Goal: Task Accomplishment & Management: Complete application form

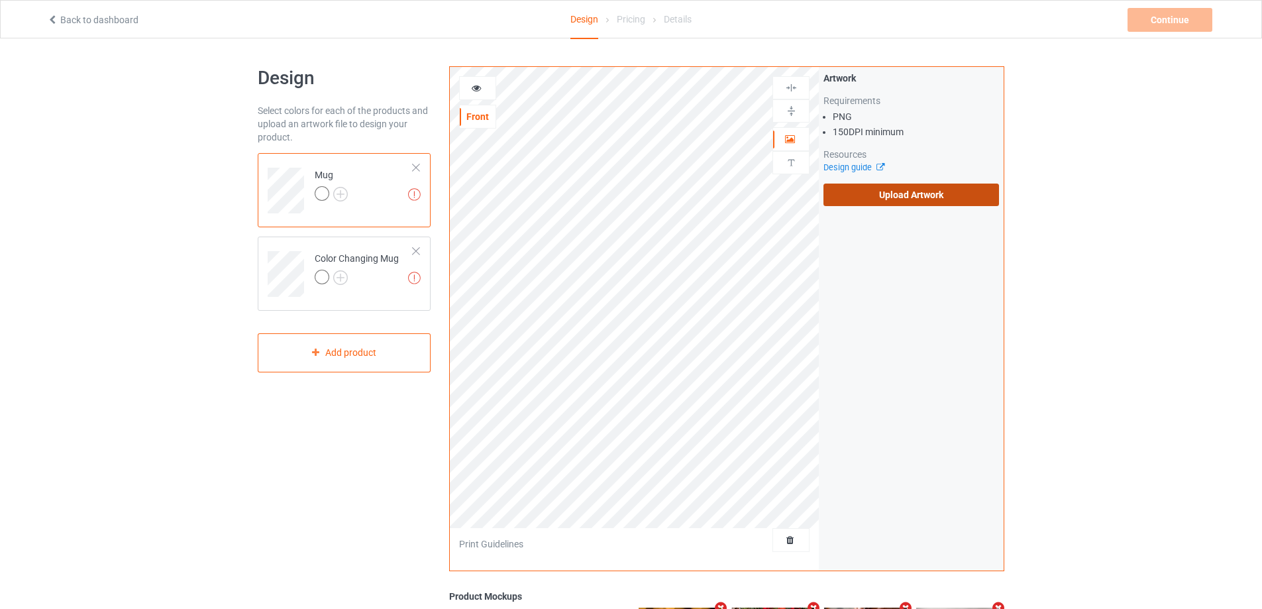
click at [881, 191] on label "Upload Artwork" at bounding box center [911, 194] width 176 height 23
click at [0, 0] on input "Upload Artwork" at bounding box center [0, 0] width 0 height 0
click at [905, 199] on label "Upload Artwork" at bounding box center [911, 194] width 176 height 23
click at [0, 0] on input "Upload Artwork" at bounding box center [0, 0] width 0 height 0
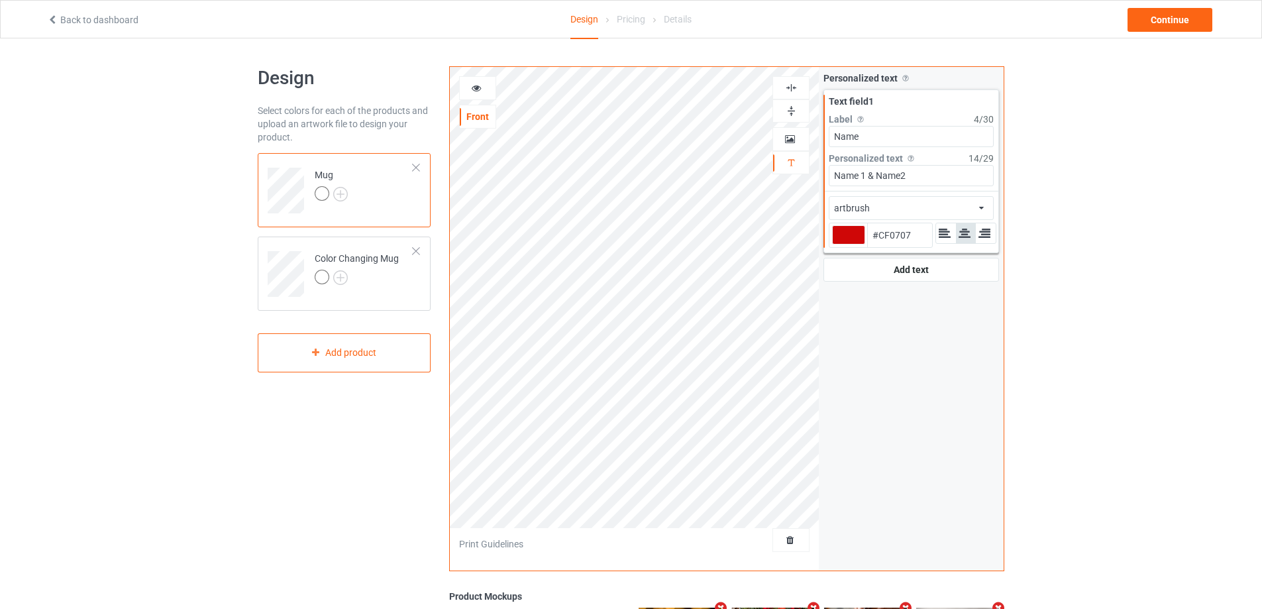
type input "#cf0707"
click at [399, 288] on td "Color Changing Mug" at bounding box center [363, 269] width 113 height 55
click at [384, 179] on td "Mug" at bounding box center [363, 185] width 113 height 55
type input "#cf0707"
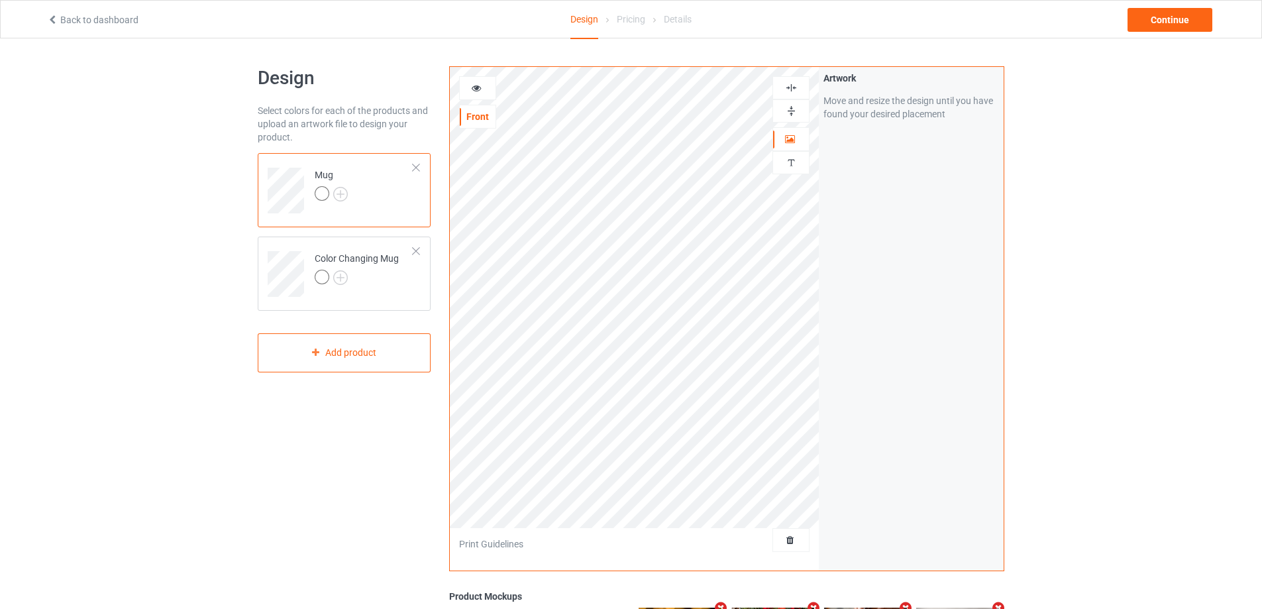
click at [792, 110] on img at bounding box center [791, 111] width 13 height 13
click at [790, 162] on img at bounding box center [791, 162] width 13 height 13
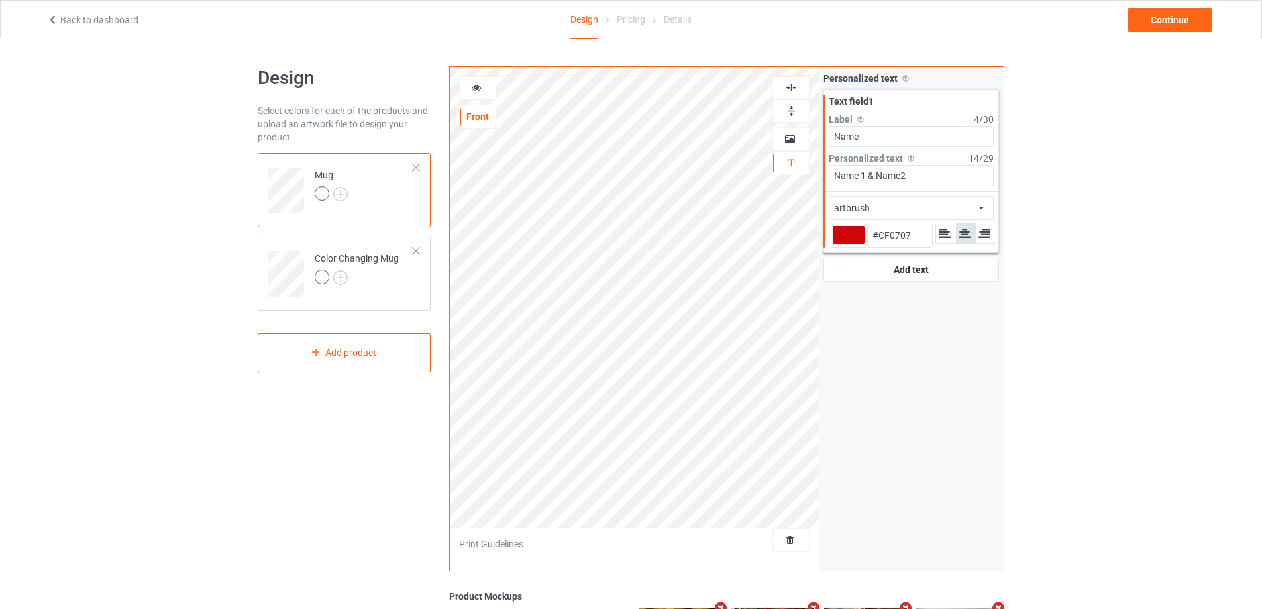
click at [894, 139] on input "Name" at bounding box center [911, 136] width 165 height 21
type input "#cf0707"
type input "Name"
type input "#cf0707"
type input "Name 1"
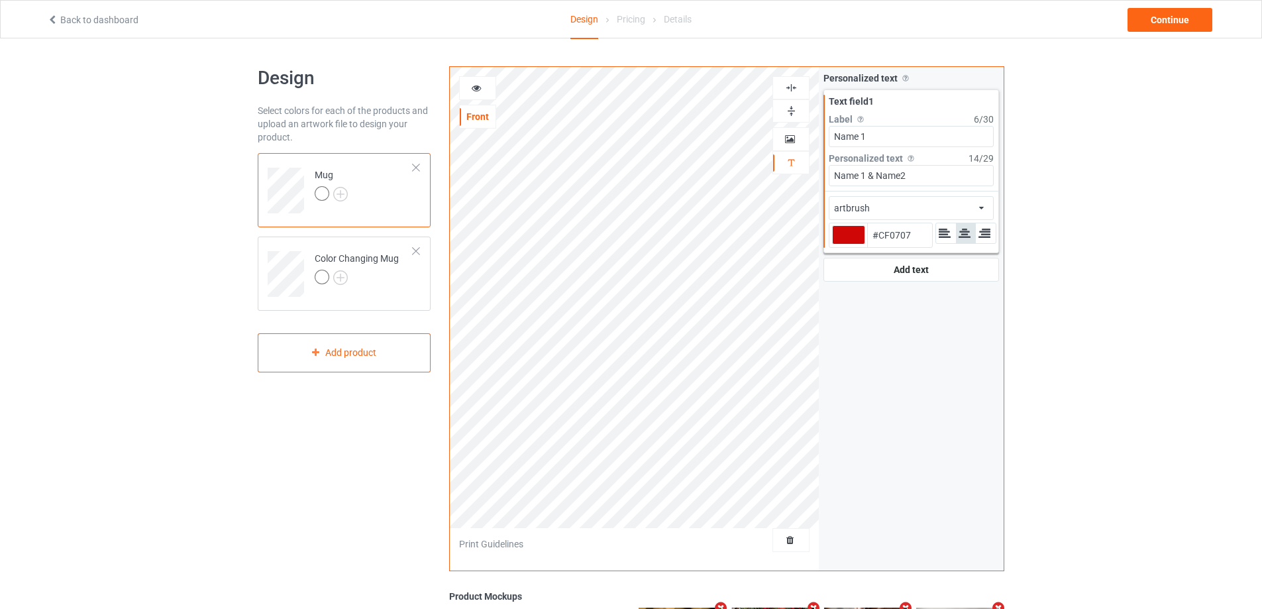
drag, startPoint x: 902, startPoint y: 140, endPoint x: 826, endPoint y: 137, distance: 76.2
click at [828, 136] on div "Text field 1 Label Personalized text label on the campaign buy page 6 / 30 Name…" at bounding box center [911, 140] width 174 height 101
type input "#cf0707"
type input "Name 1"
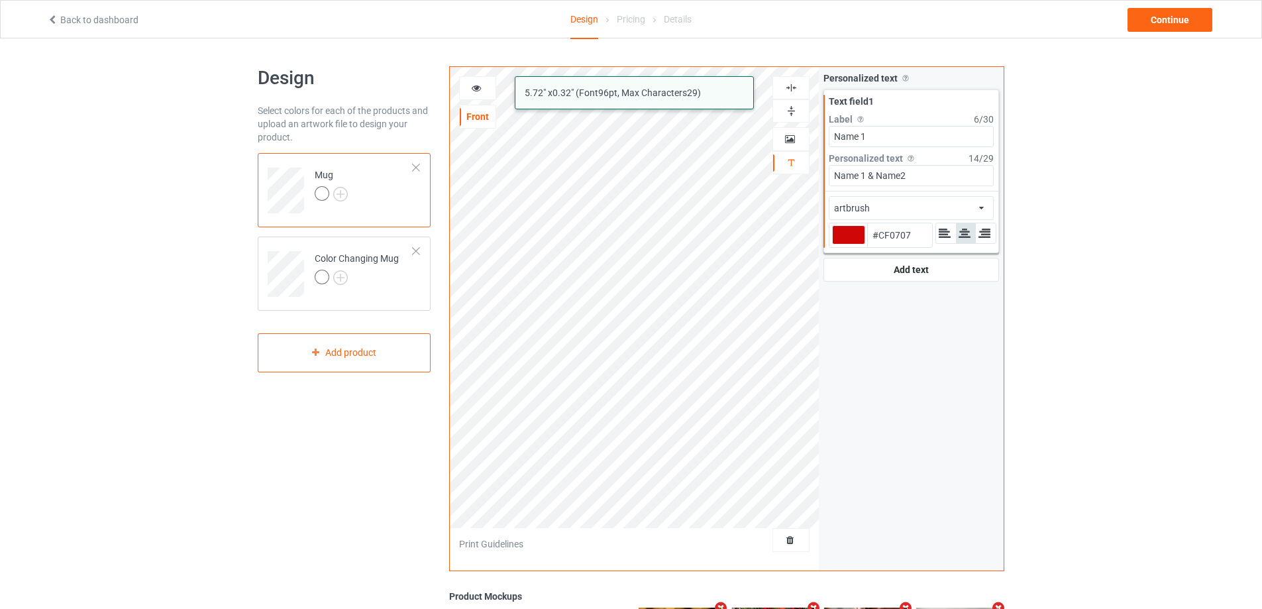
drag, startPoint x: 922, startPoint y: 174, endPoint x: 868, endPoint y: 176, distance: 53.7
click at [868, 176] on input "Name 1 & Name2" at bounding box center [911, 175] width 165 height 21
click at [898, 185] on input "Name 1 & Name2" at bounding box center [911, 175] width 165 height 21
click at [927, 179] on input "Name 1 & Name2" at bounding box center [911, 175] width 165 height 21
drag, startPoint x: 927, startPoint y: 179, endPoint x: 892, endPoint y: 177, distance: 35.9
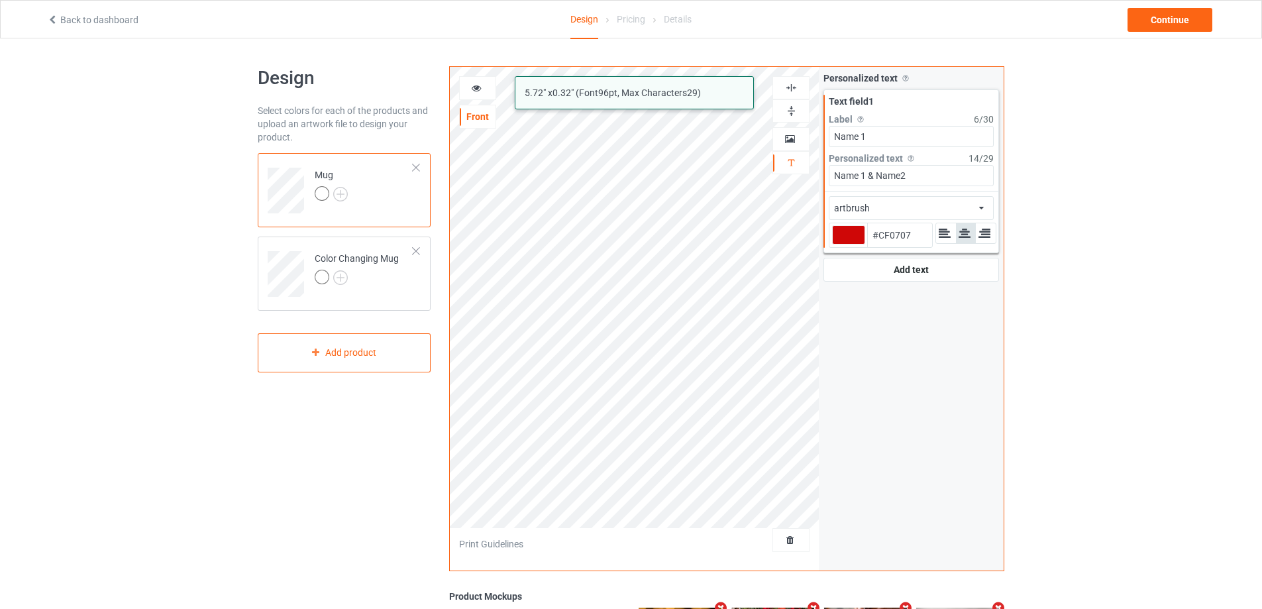
click at [892, 177] on input "Name 1 & Name2" at bounding box center [911, 175] width 165 height 21
type input "#cf0707"
type input "Name 1 &"
type input "#cf0707"
type input "Name 1 &"
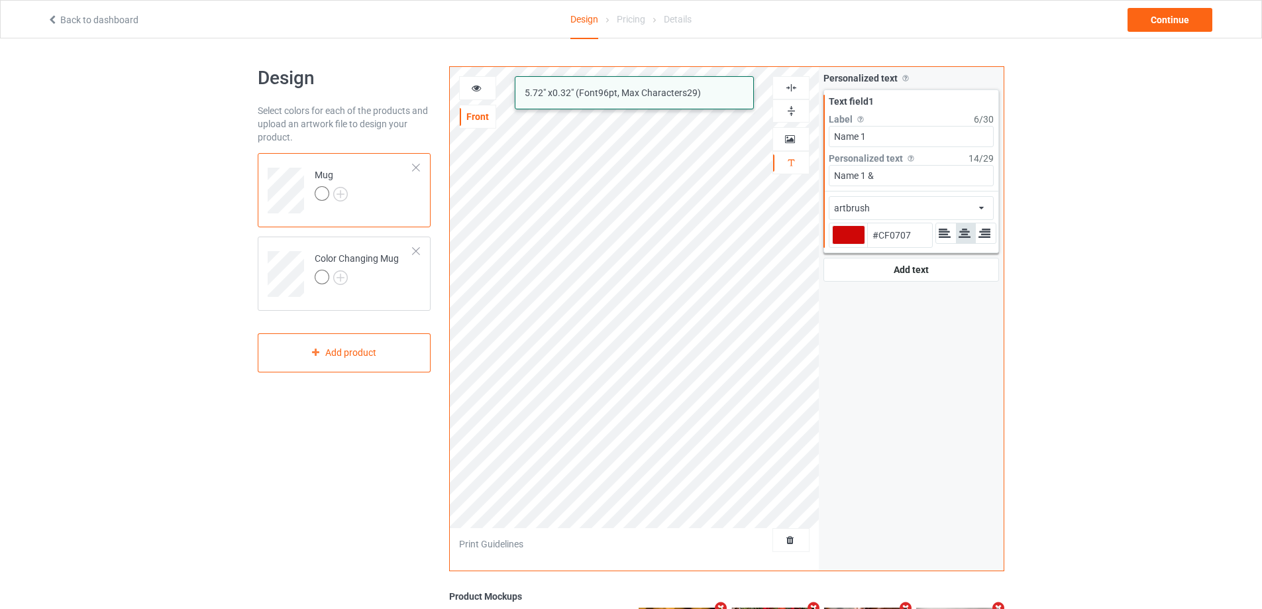
type input "#cf0707"
type input "Name 1"
type input "#cf0707"
type input "Name 1"
click at [890, 273] on div "Add text" at bounding box center [911, 270] width 176 height 24
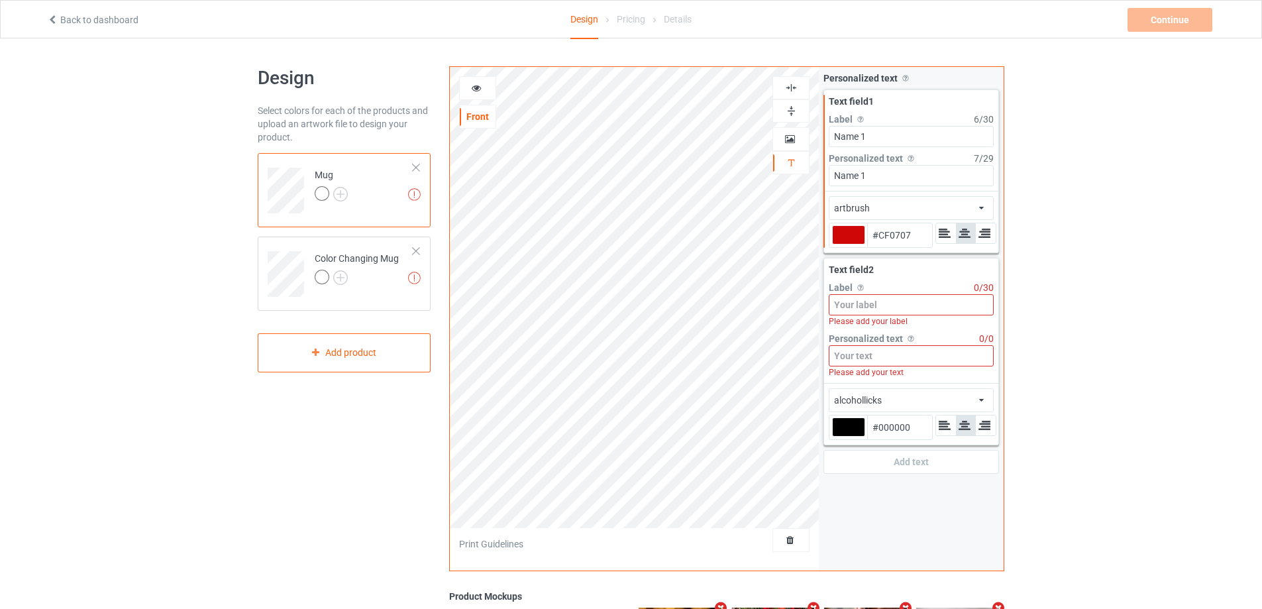
click at [872, 307] on input at bounding box center [911, 304] width 165 height 21
paste input "Name2"
type input "#cf0707"
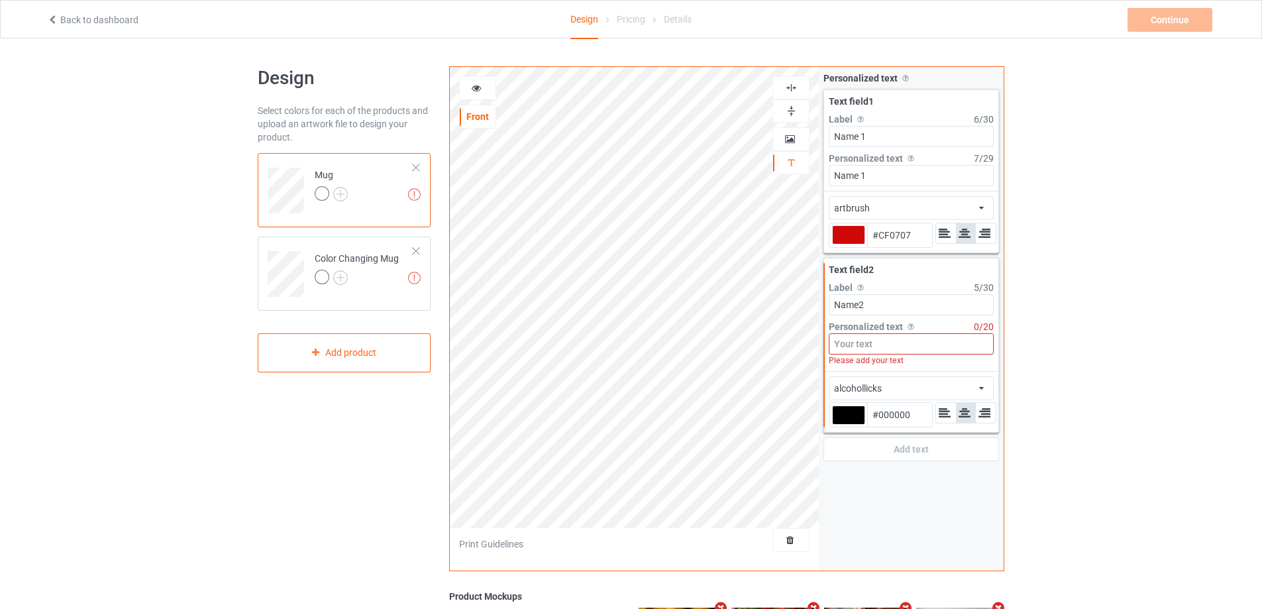
type input "Name2"
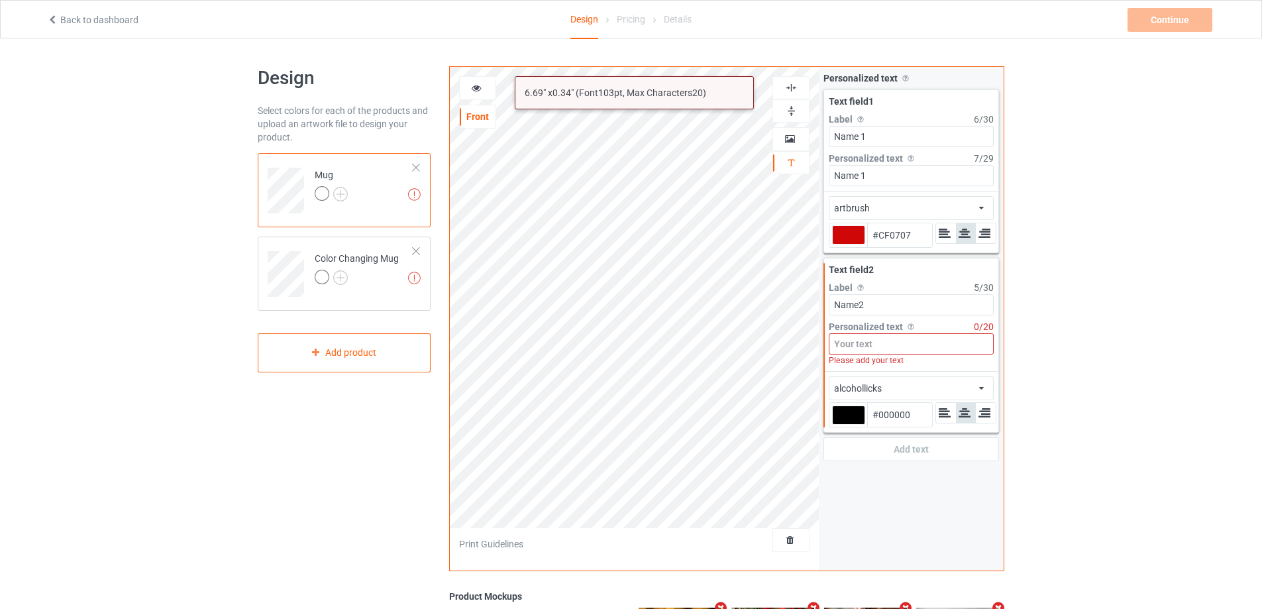
click at [887, 346] on input at bounding box center [911, 343] width 165 height 21
paste input "Name2"
type input "#cf0707"
type input "Name2"
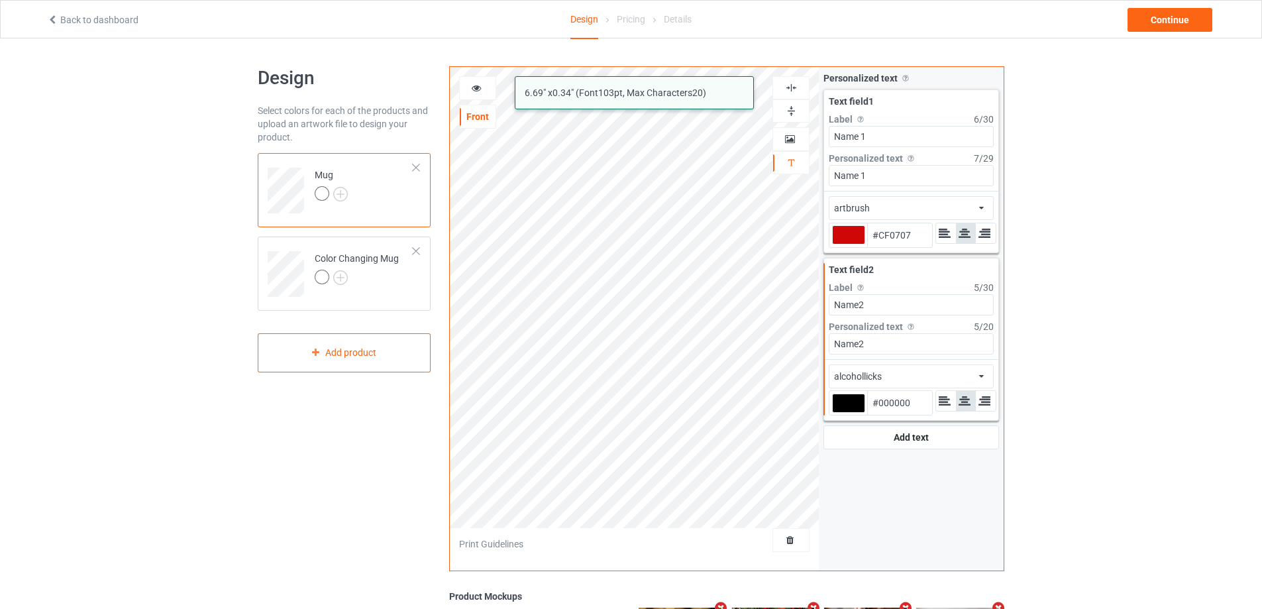
click at [857, 347] on input "Name2" at bounding box center [911, 343] width 165 height 21
type input "#cf0707"
type input "Name 2"
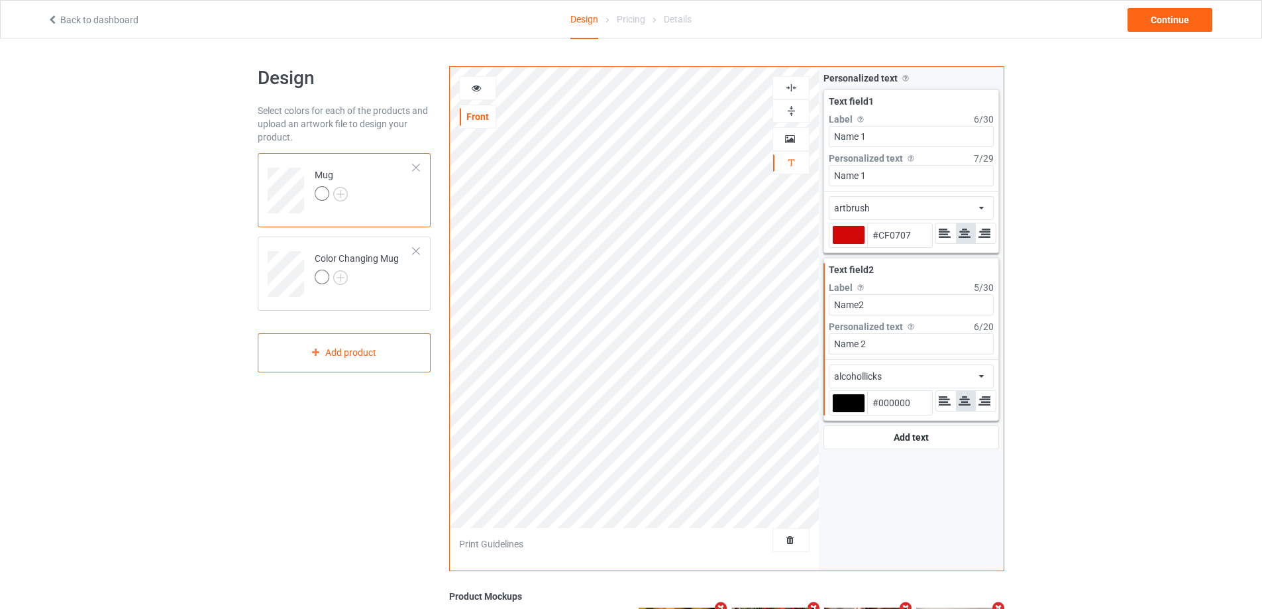
click at [858, 309] on input "Name2" at bounding box center [911, 304] width 165 height 21
type input "#cf0707"
type input "Name 2"
click at [851, 404] on div at bounding box center [848, 402] width 33 height 19
click at [851, 413] on input "#000000" at bounding box center [848, 422] width 33 height 18
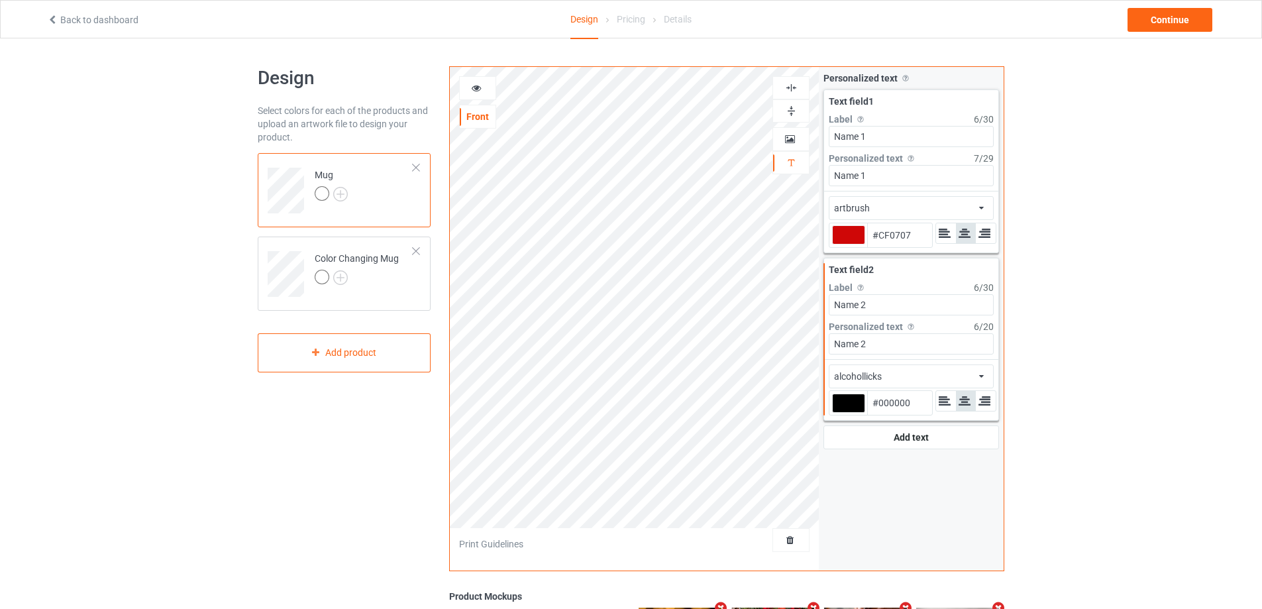
type input "#cf0707"
type input "#CF0707"
type input "#cf0707"
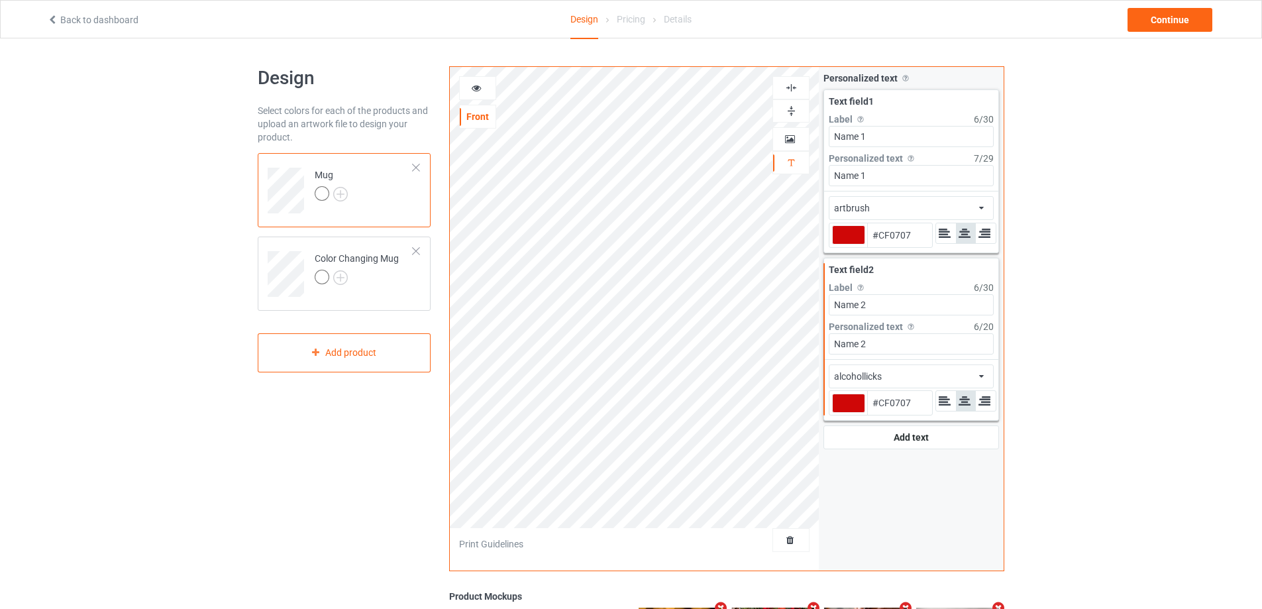
type input "#cf0707"
click at [884, 376] on div "alcohollicks african airstream aladdin alcohollicks [PERSON_NAME] almontesnow a…" at bounding box center [911, 376] width 165 height 24
type input "#cf0707"
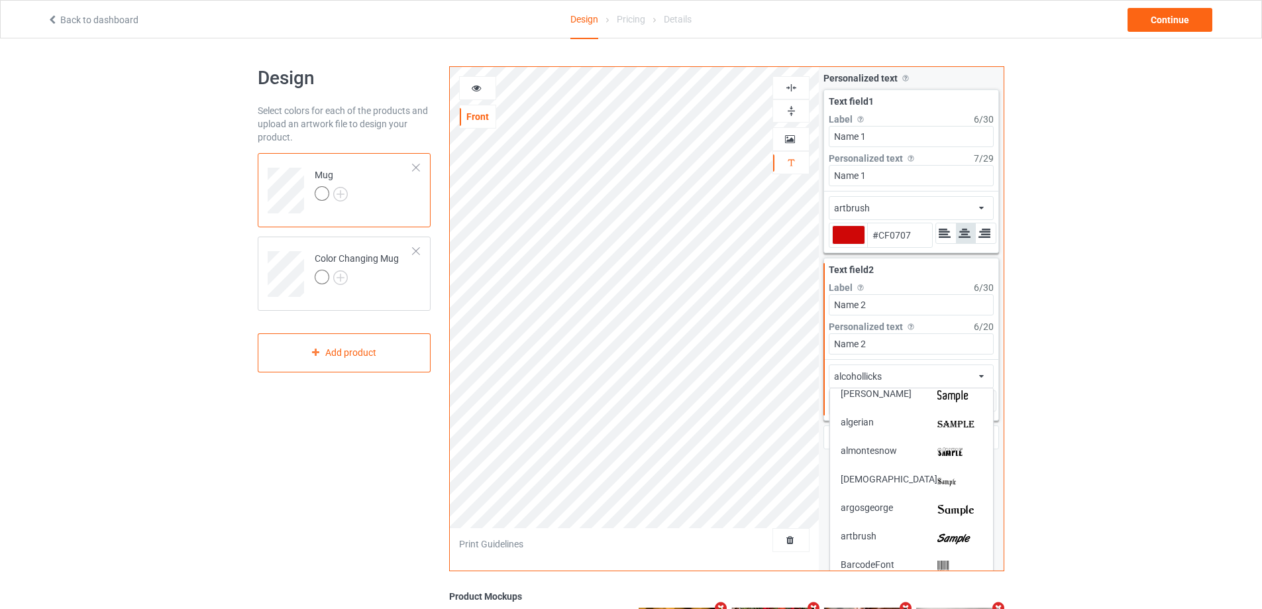
scroll to position [132, 0]
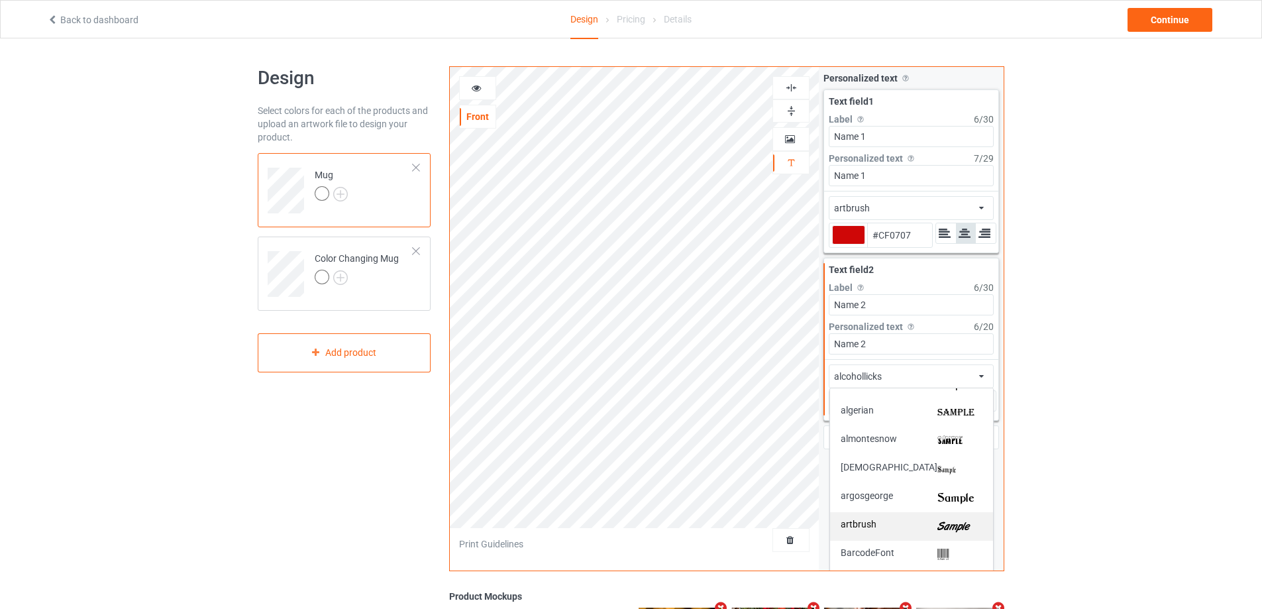
click at [917, 524] on div "artbrush" at bounding box center [912, 526] width 142 height 14
type input "#cf0707"
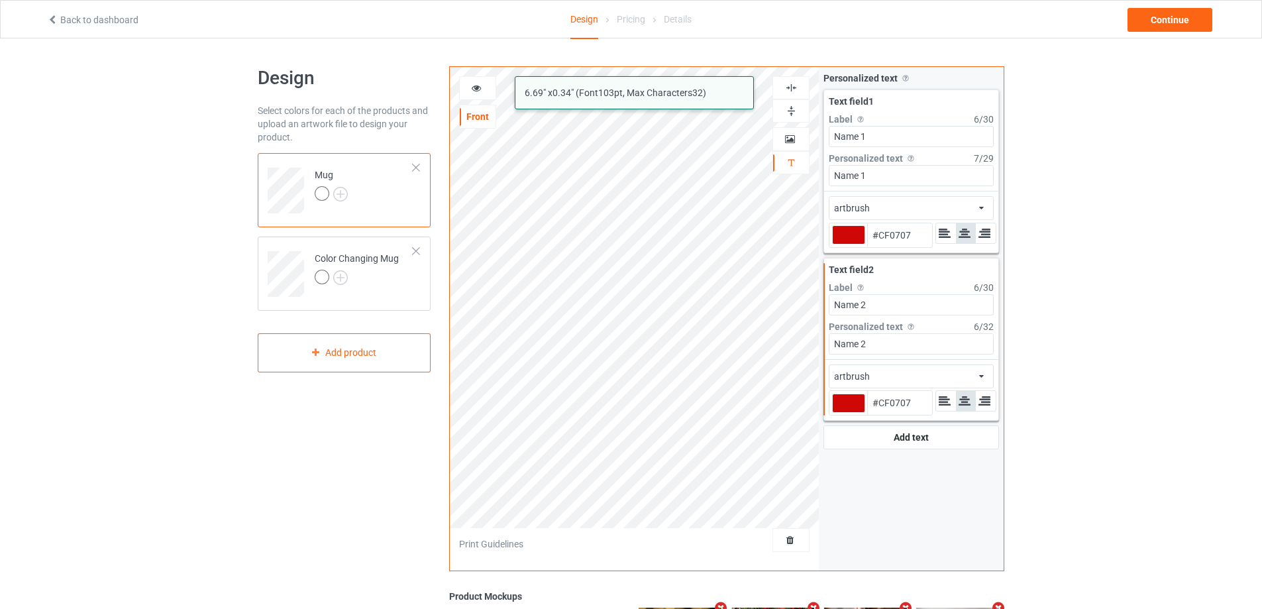
type input "#cf0707"
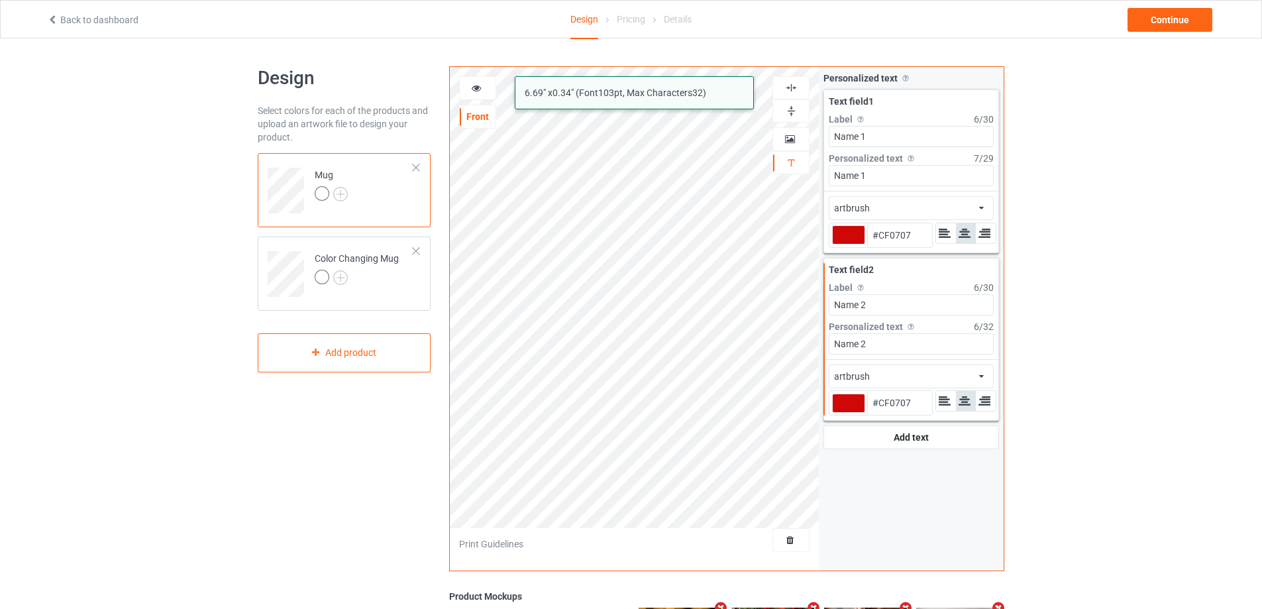
type input "#cf0707"
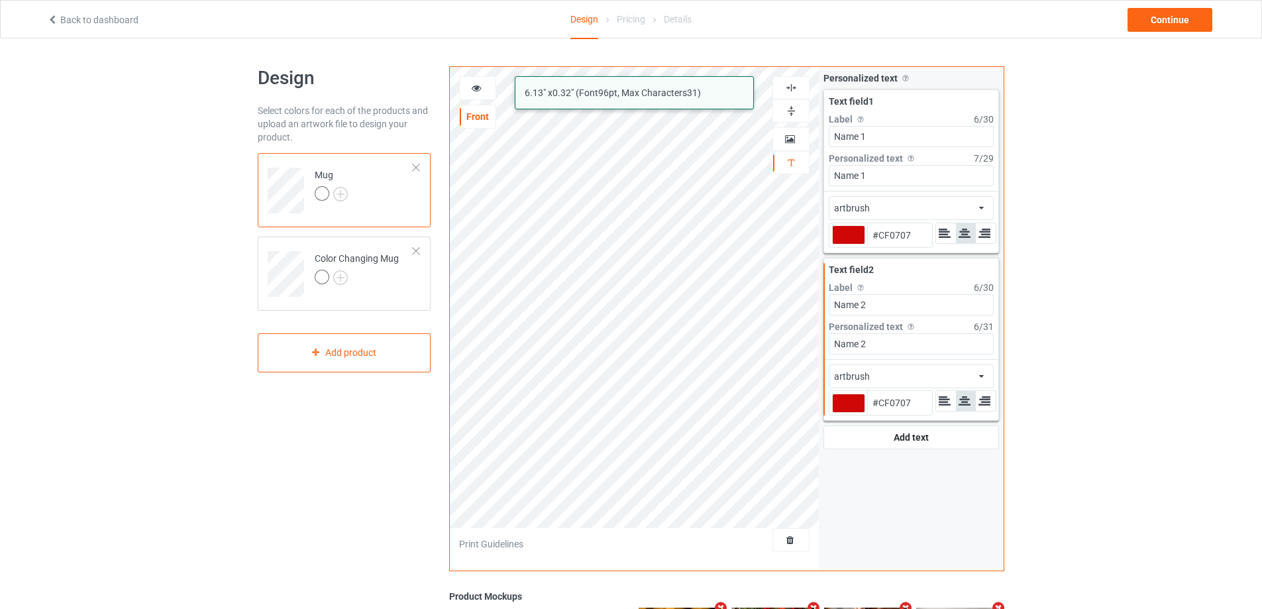
type input "#cf0707"
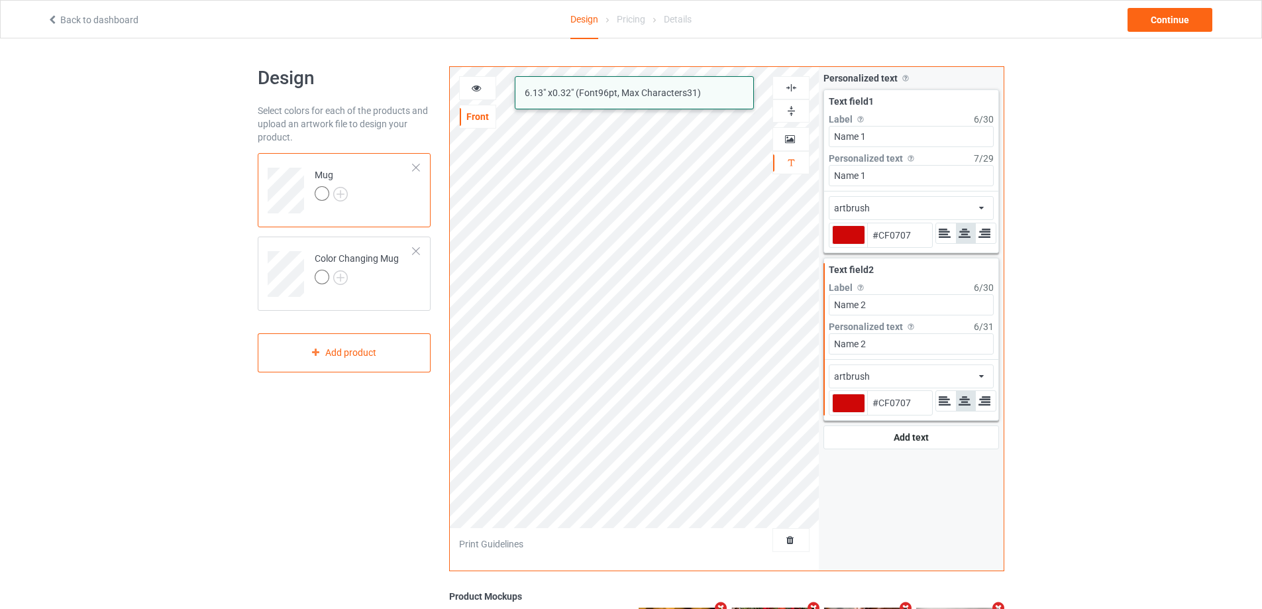
type input "#cf0707"
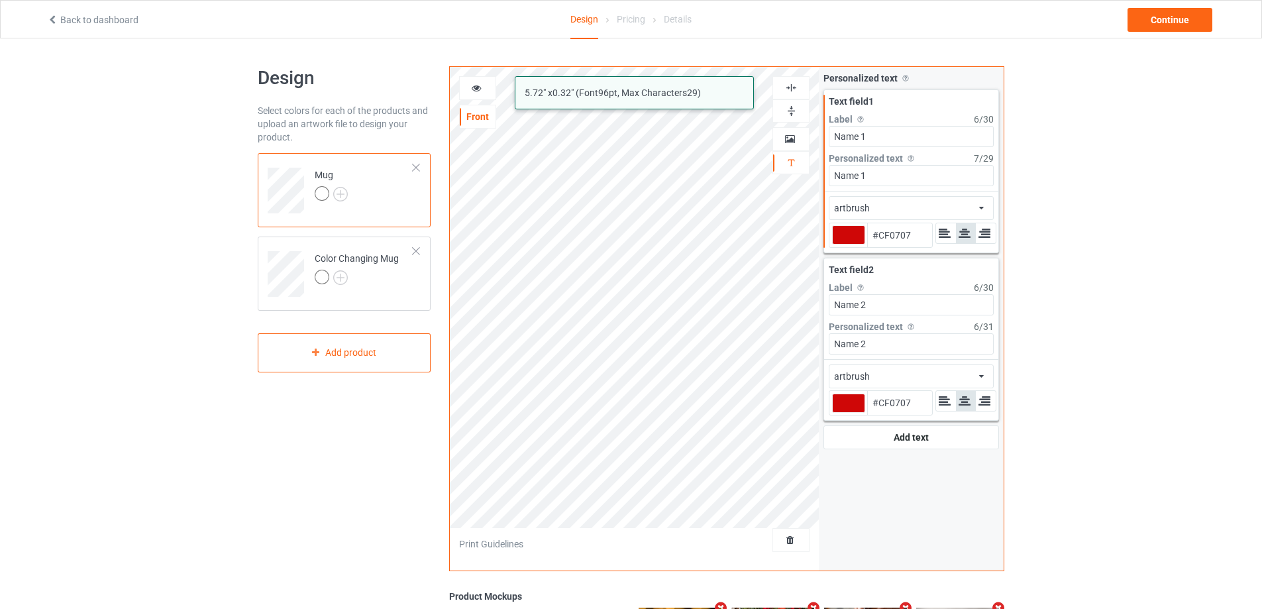
type input "#cf0707"
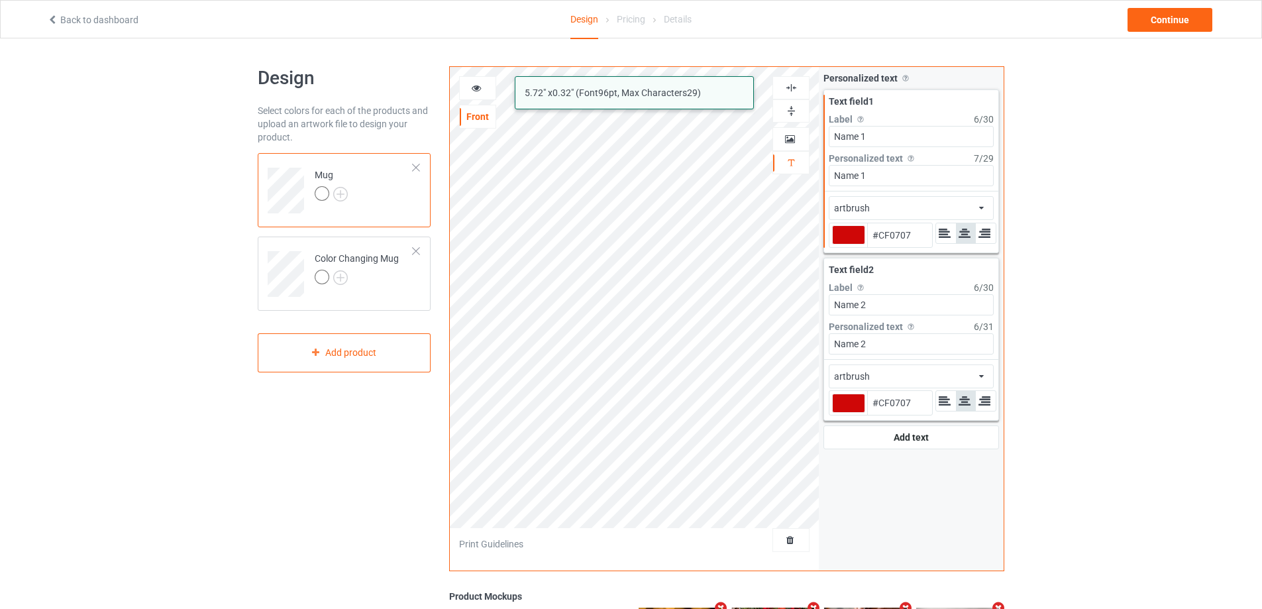
type input "#cf0707"
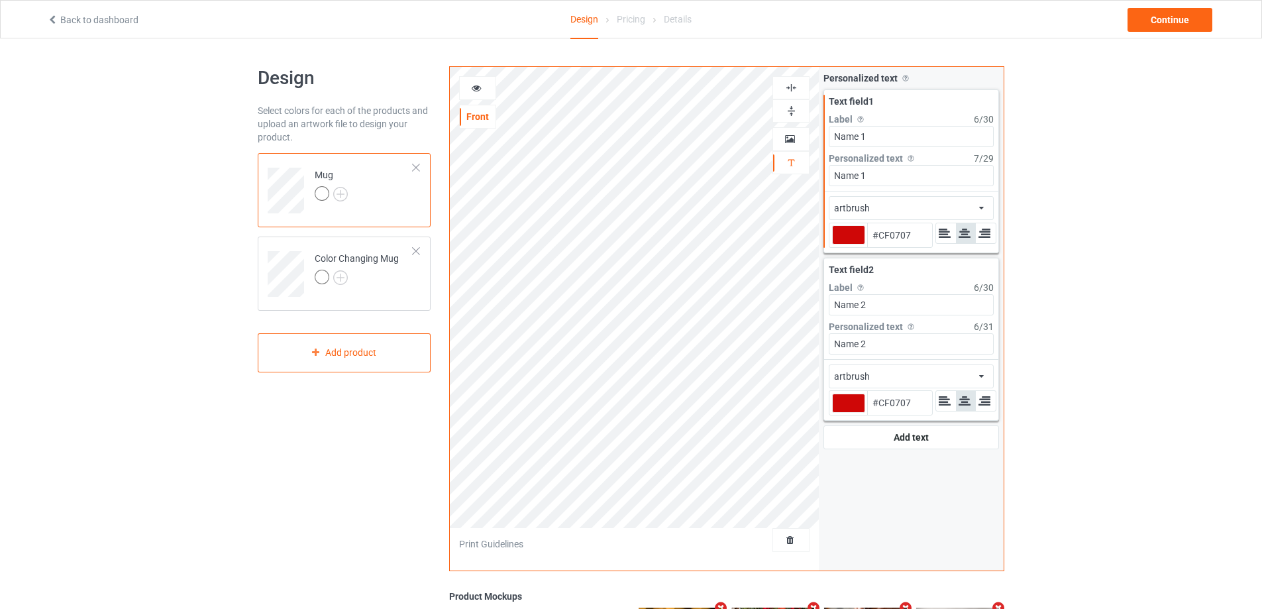
type input "#cf0707"
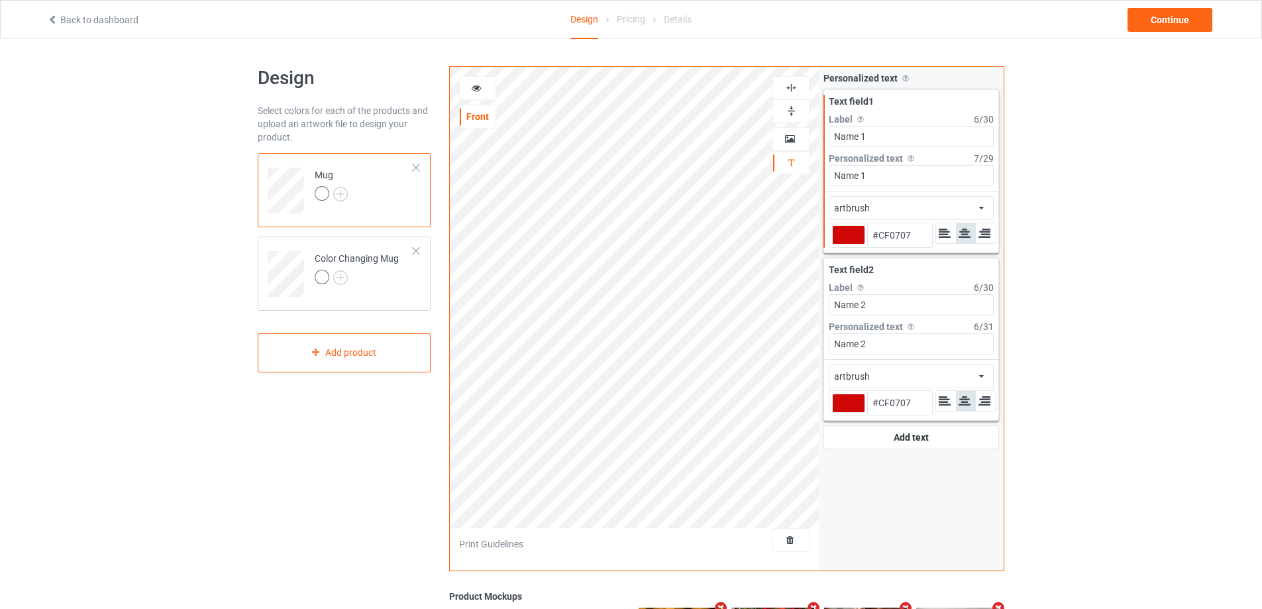
type input "#cf0707"
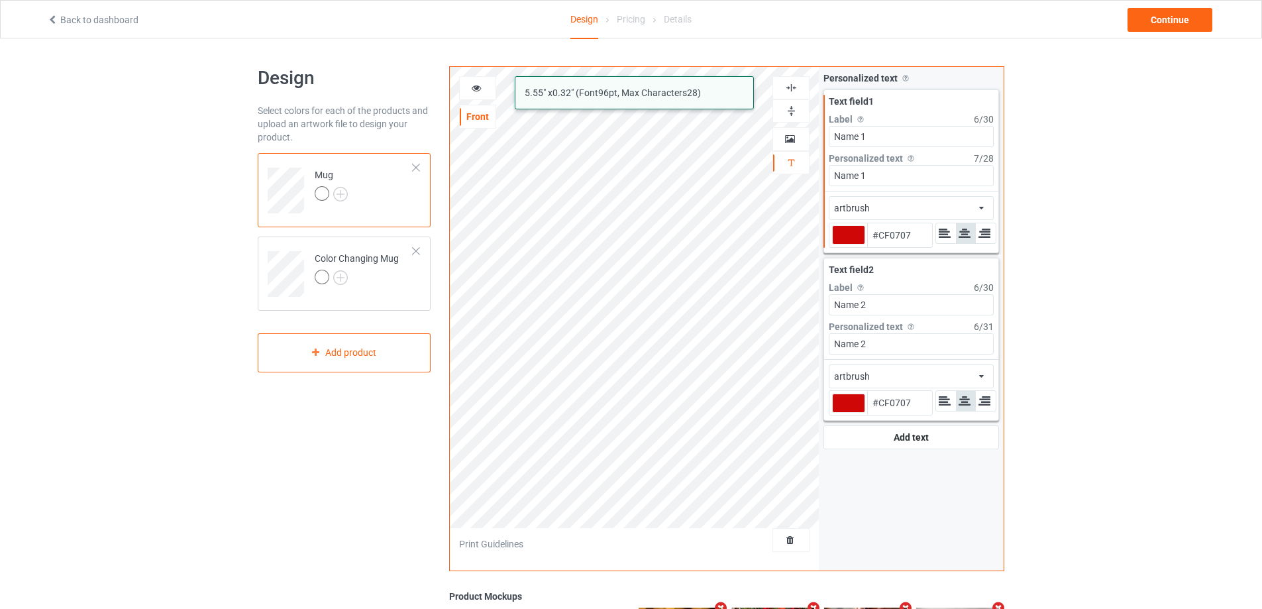
type input "#cf0707"
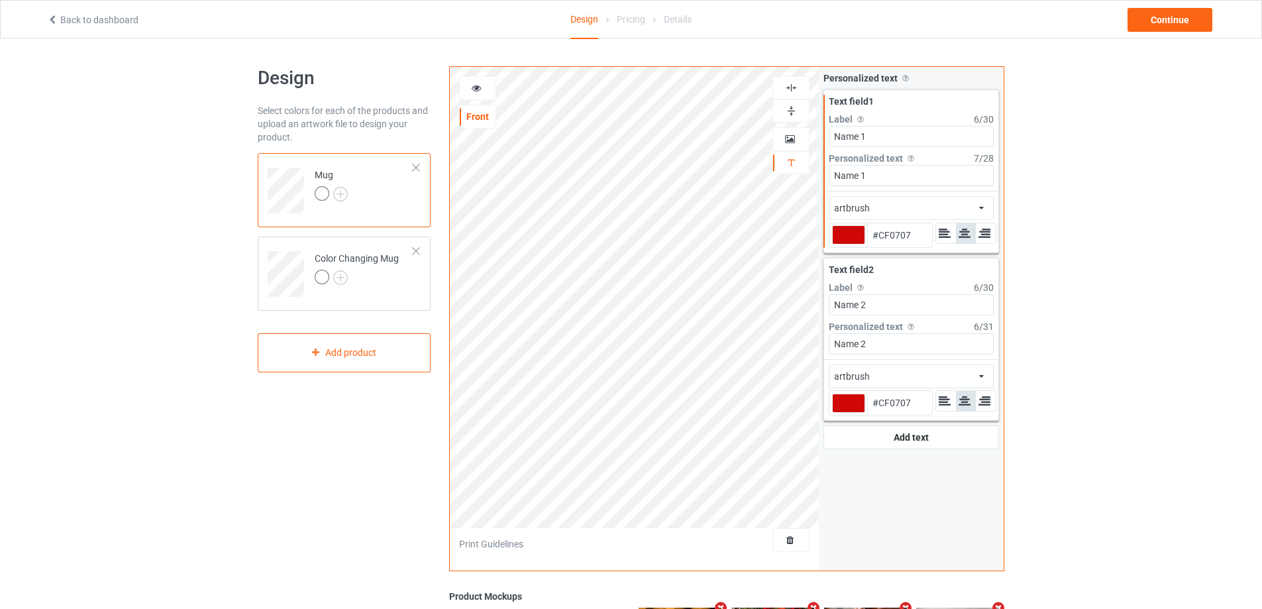
type input "#cf0707"
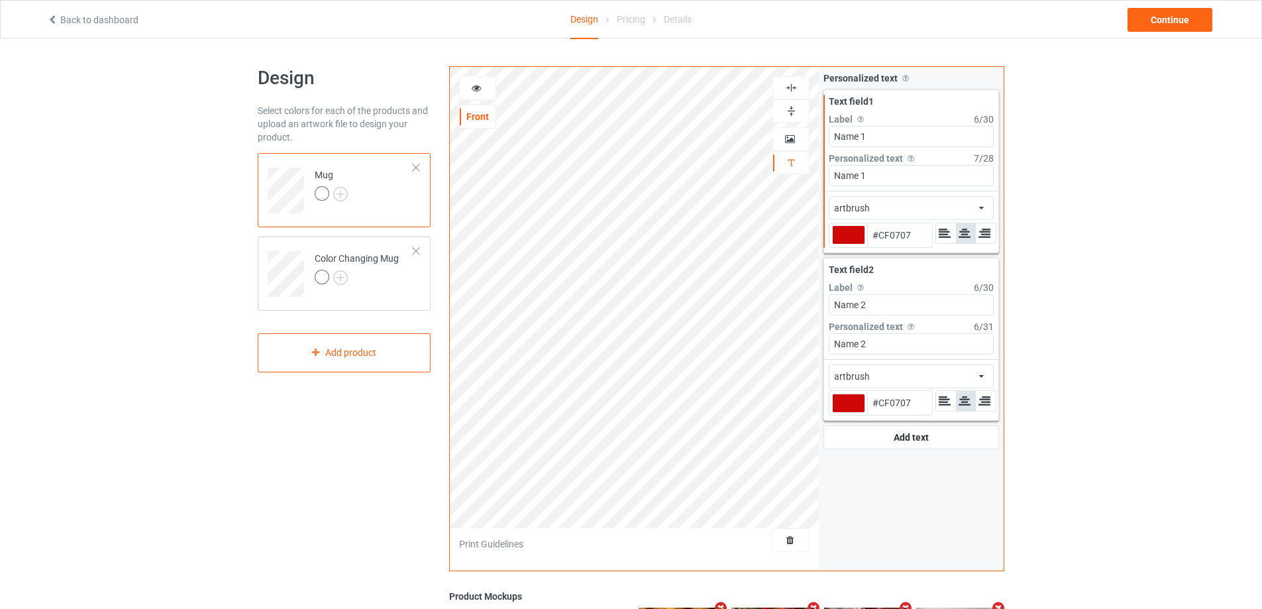
type input "#cf0707"
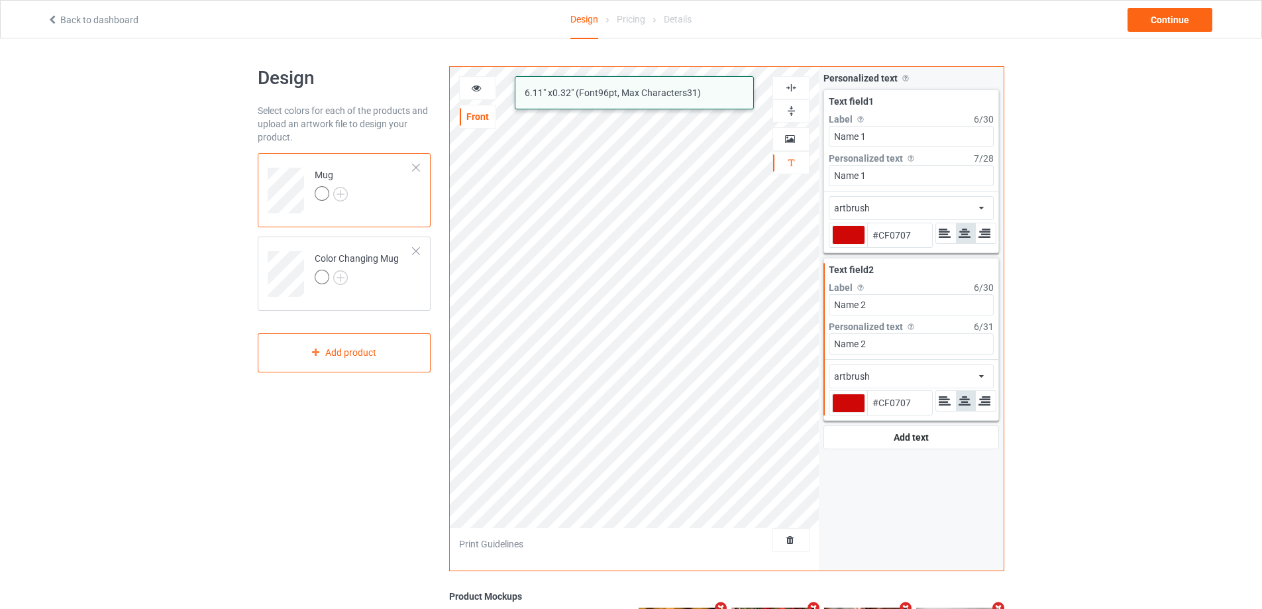
type input "#cf0707"
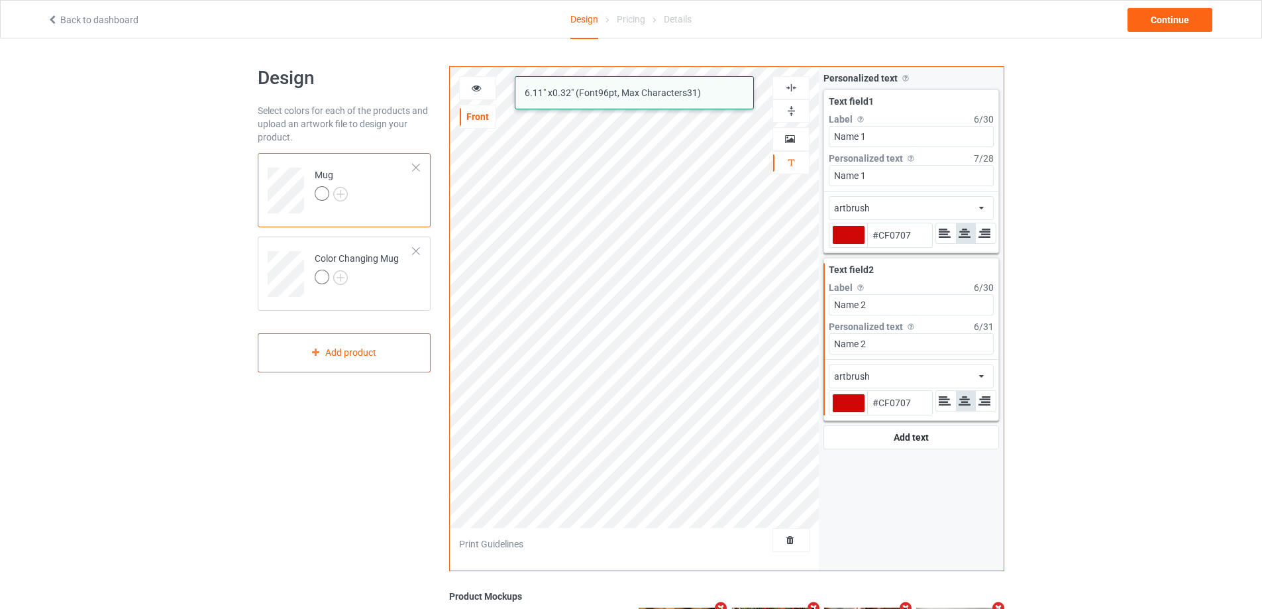
type input "#cf0707"
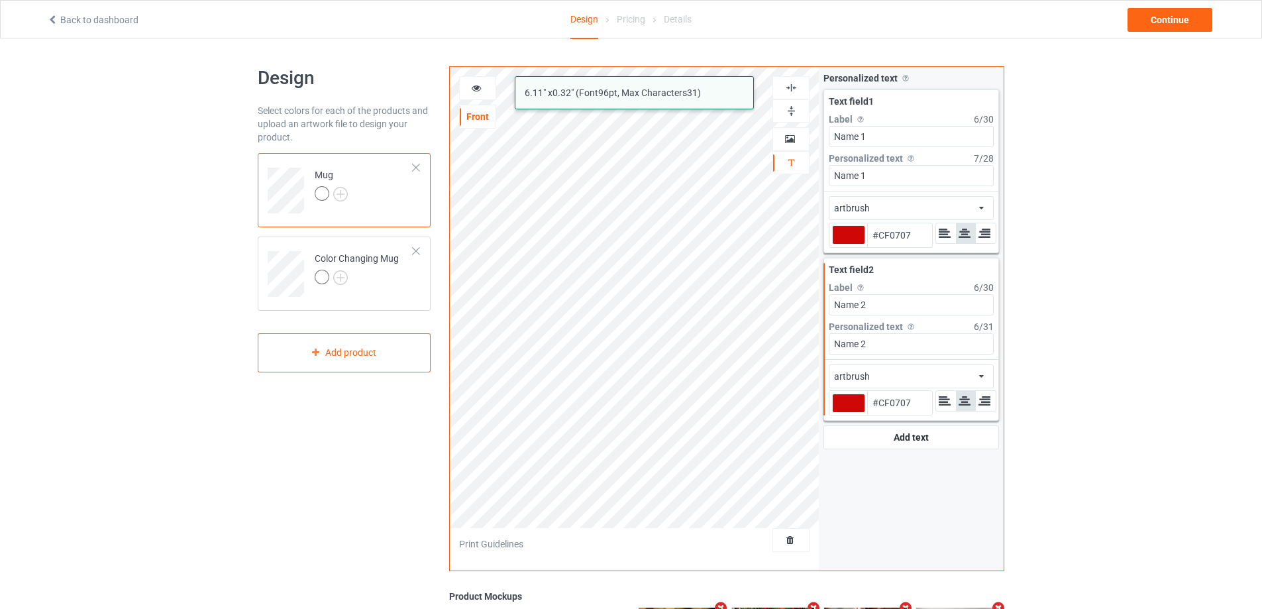
type input "#cf0707"
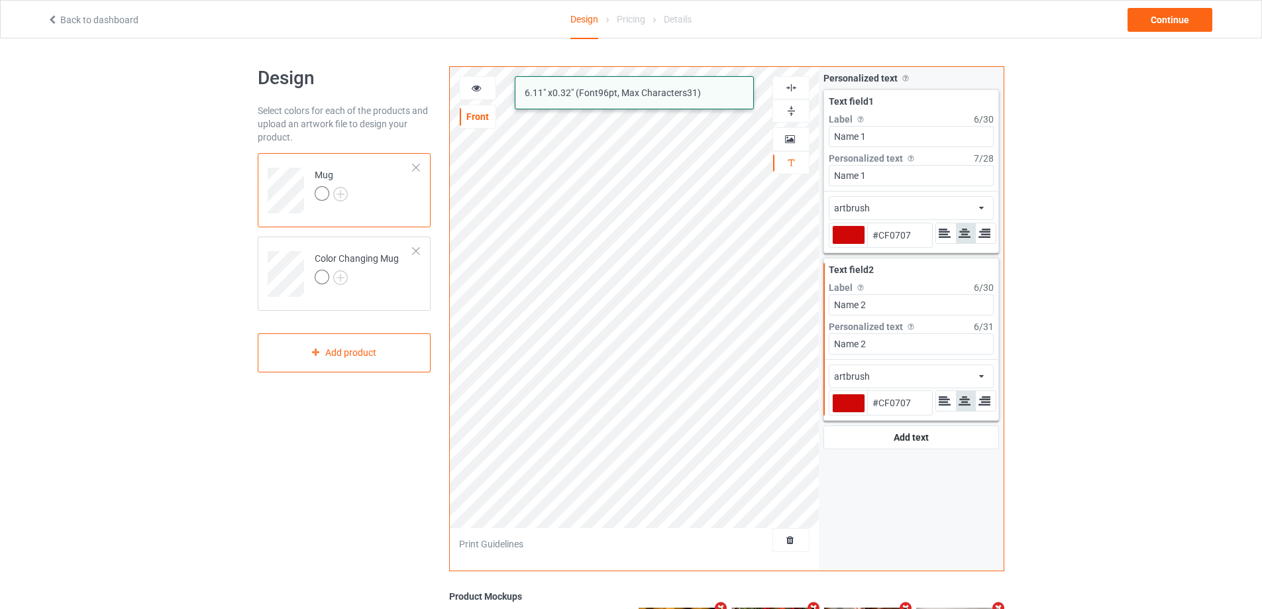
type input "#cf0707"
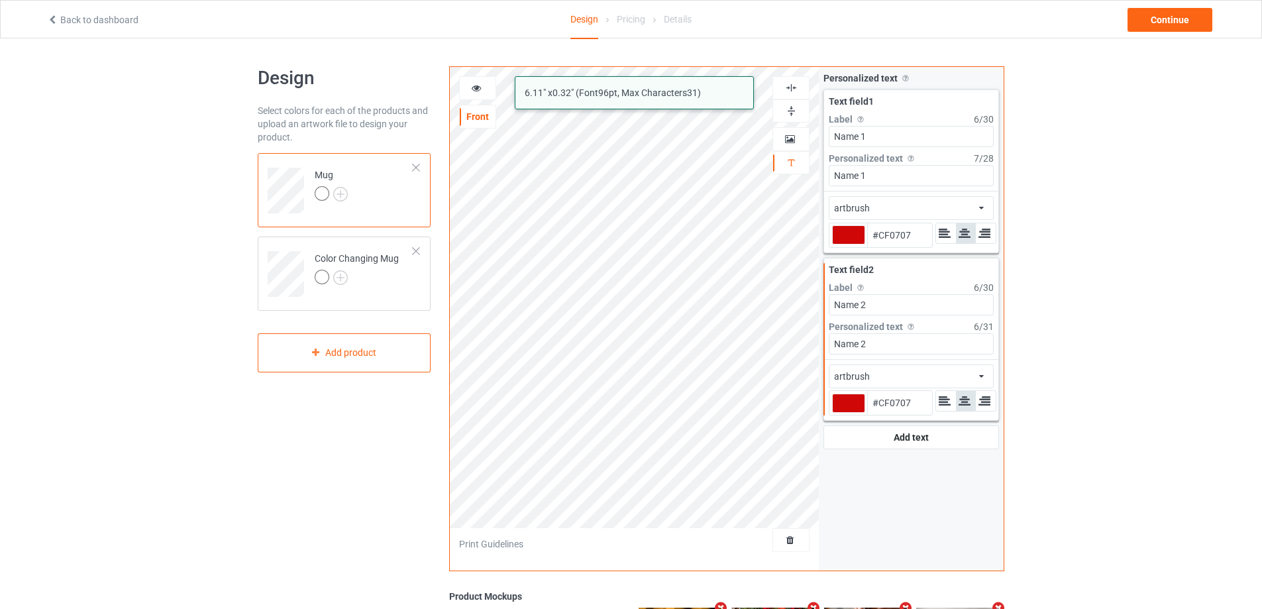
type input "#cf0707"
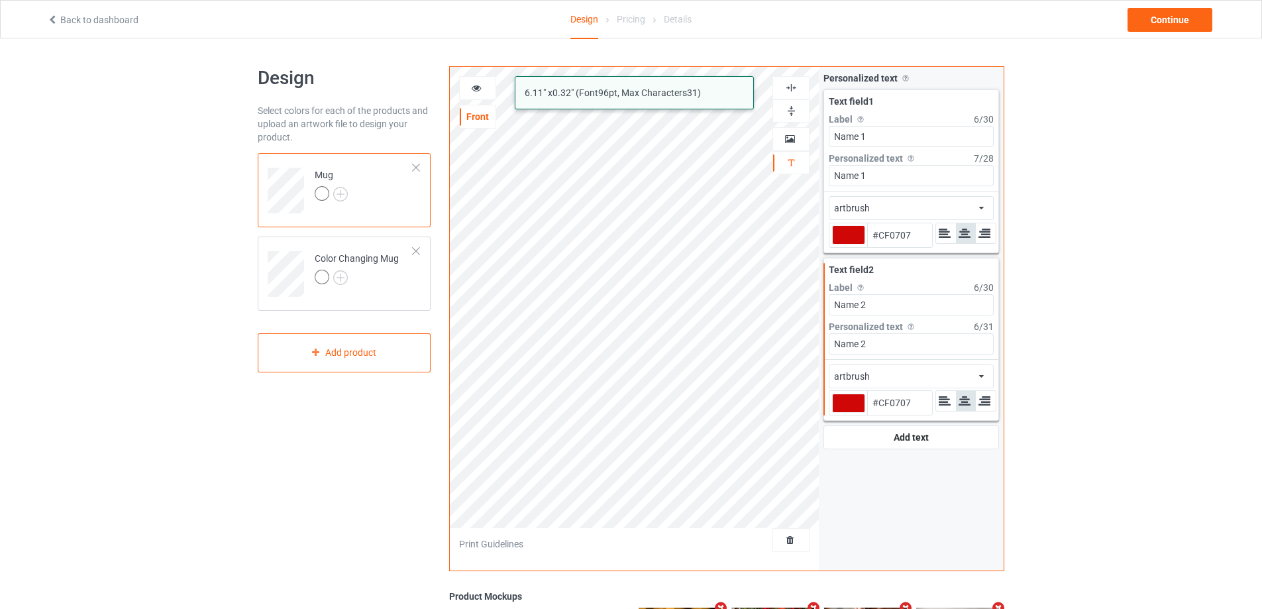
type input "#cf0707"
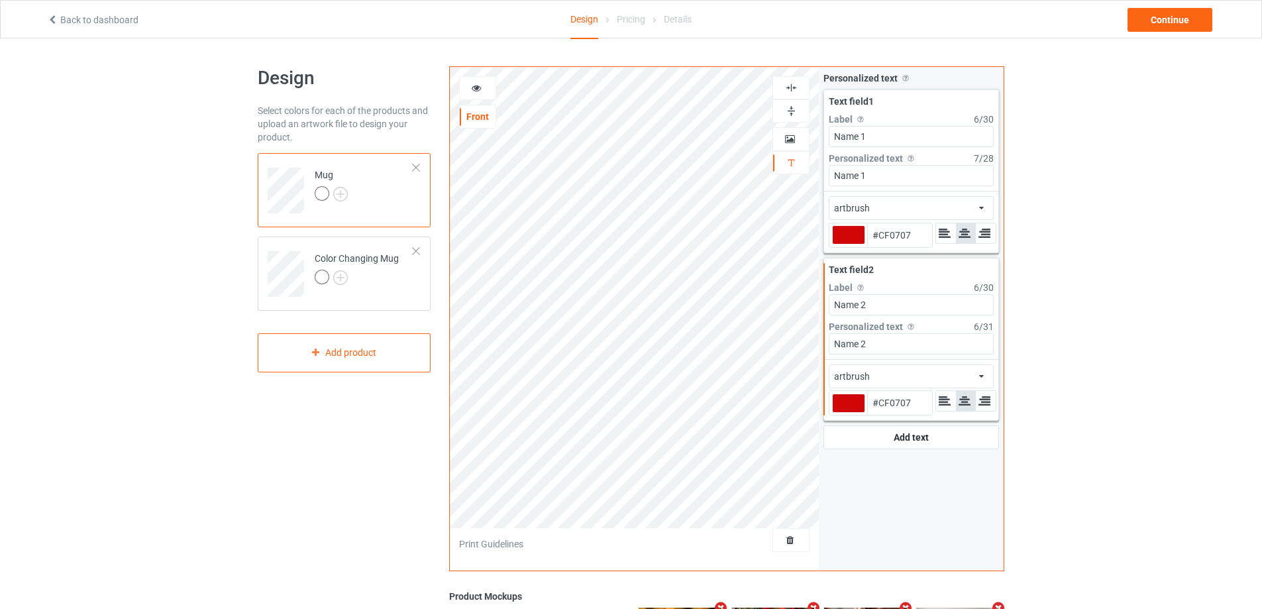
type input "#cf0707"
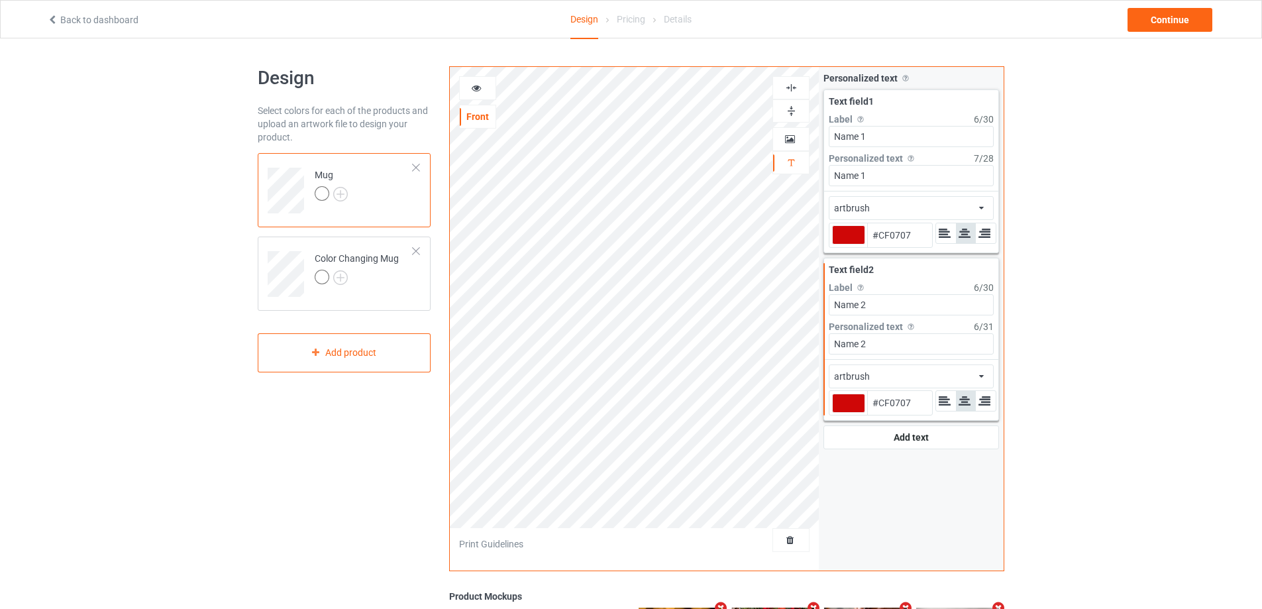
type input "#cf0707"
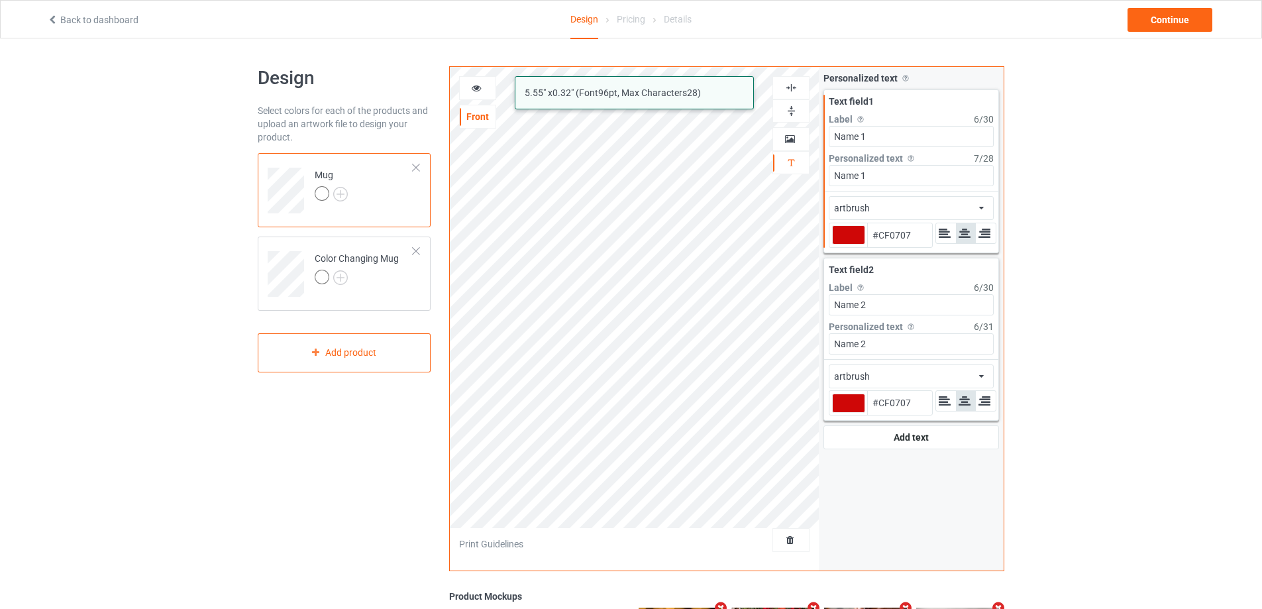
type input "#cf0707"
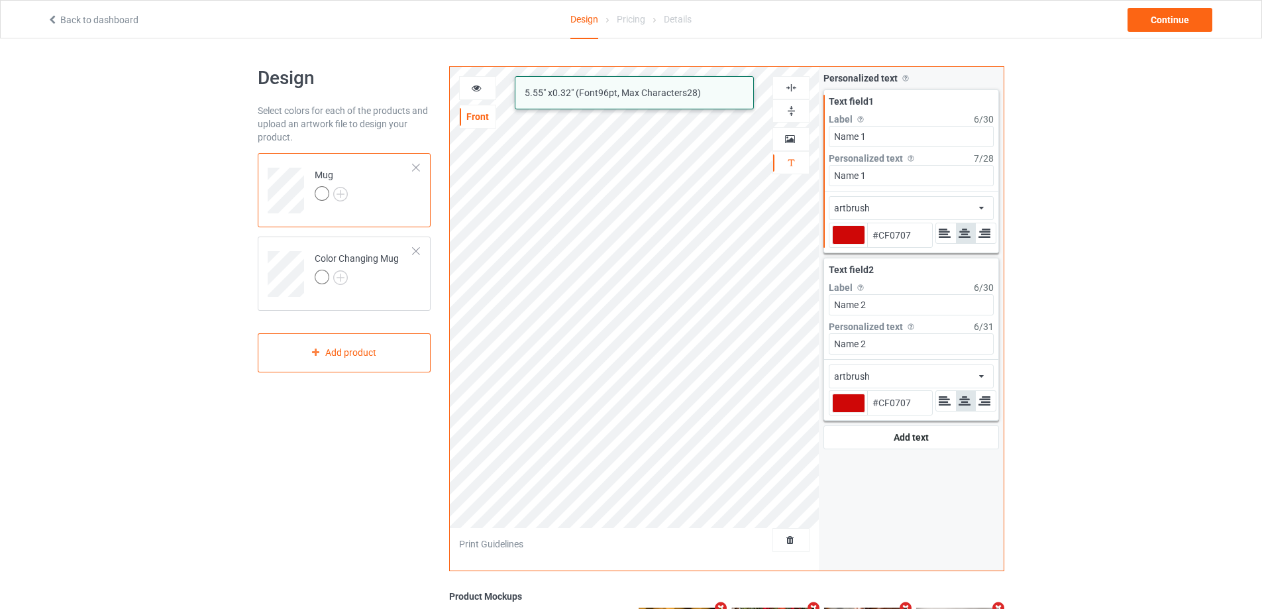
type input "#cf0707"
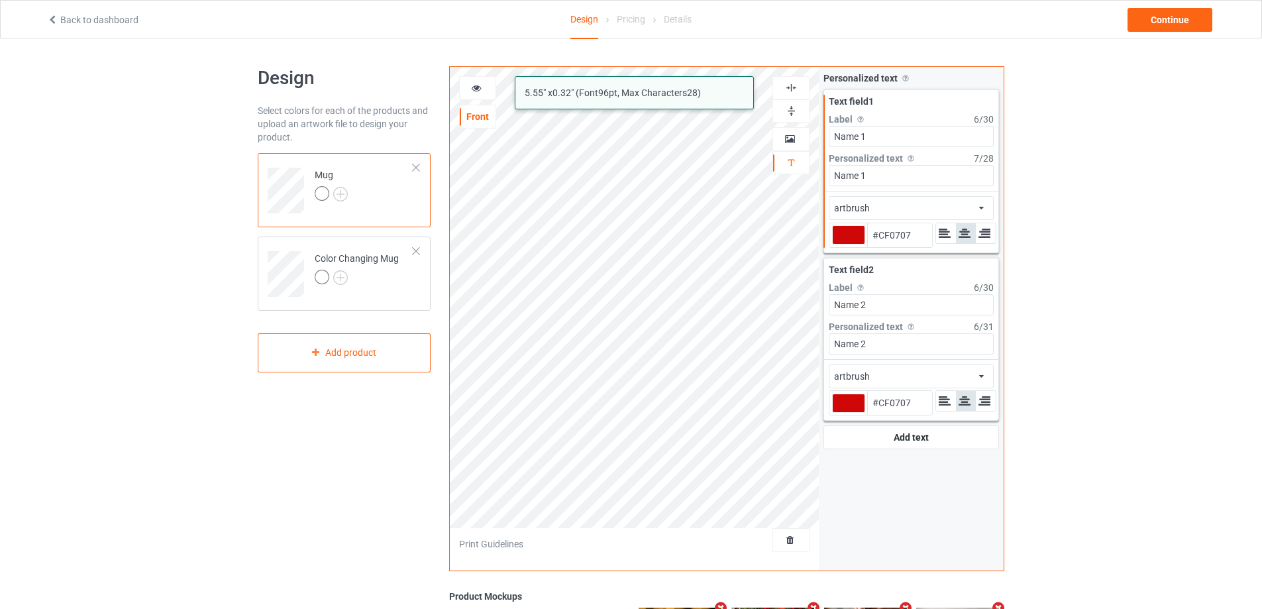
type input "#cf0707"
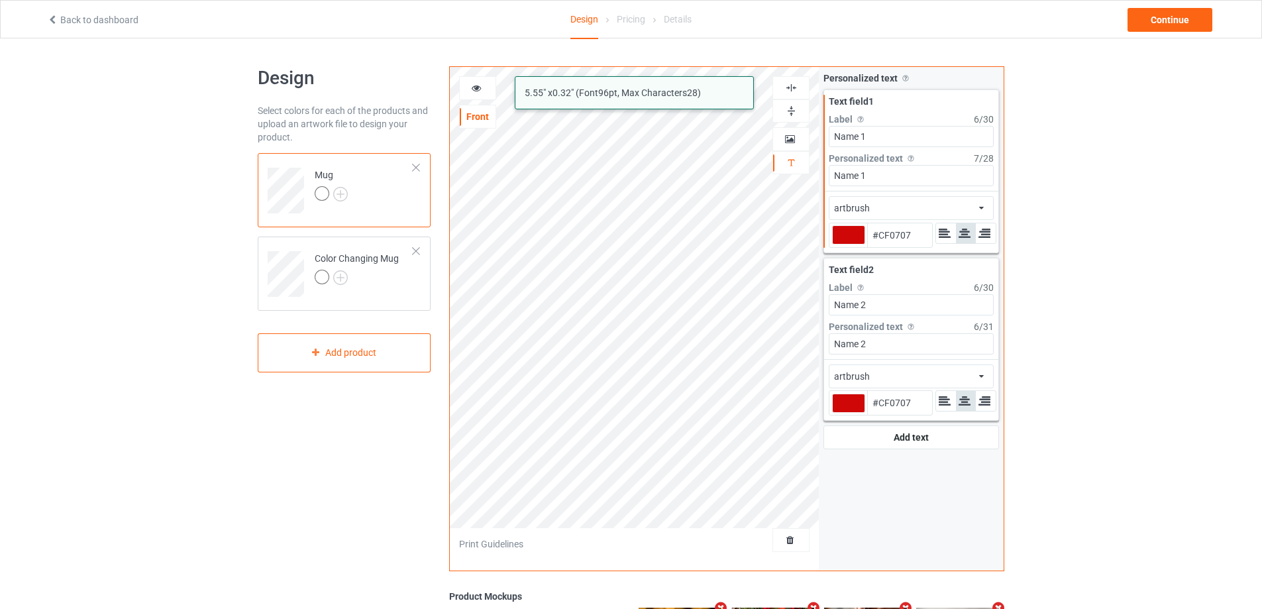
type input "#cf0707"
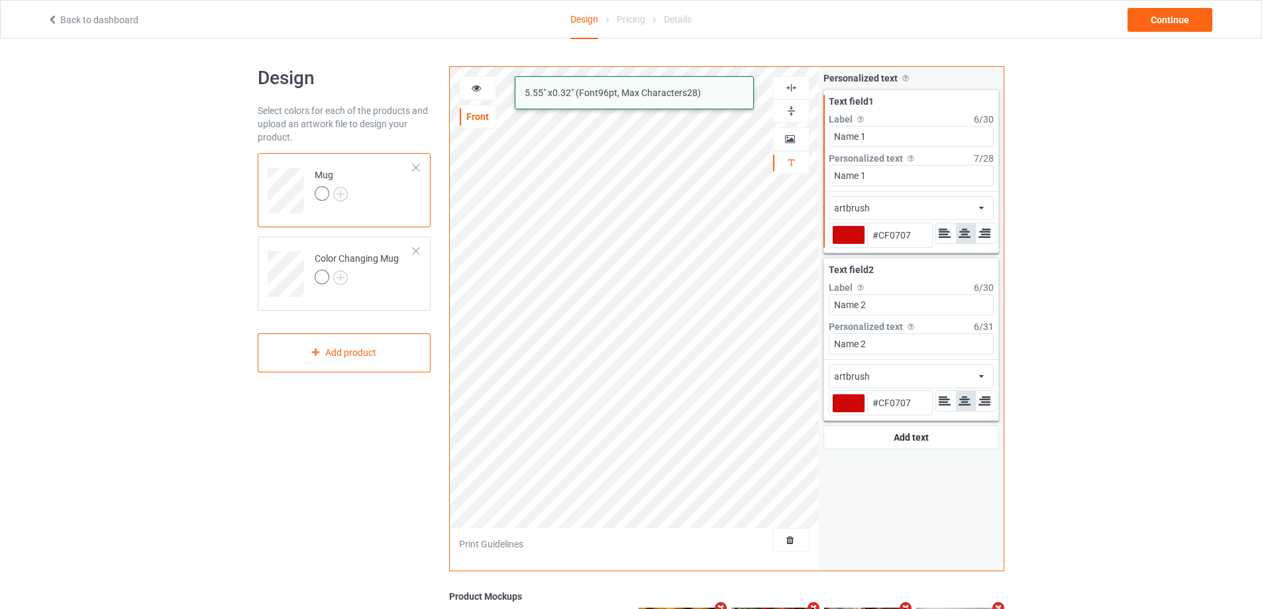
type input "#cf0707"
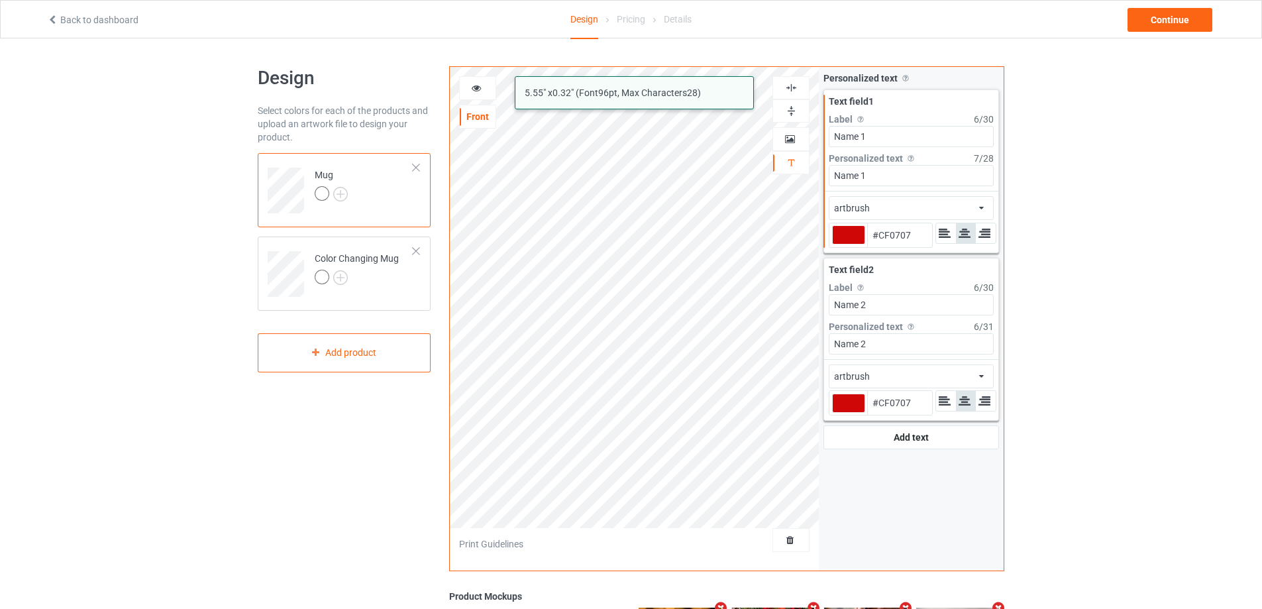
type input "#cf0707"
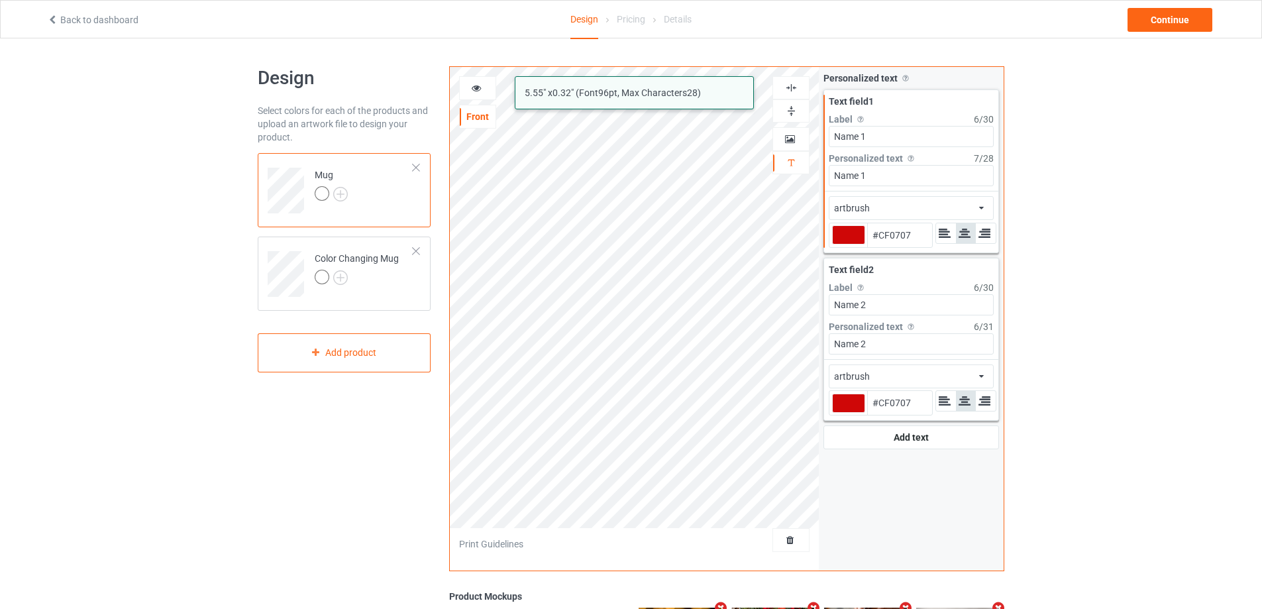
type input "#cf0707"
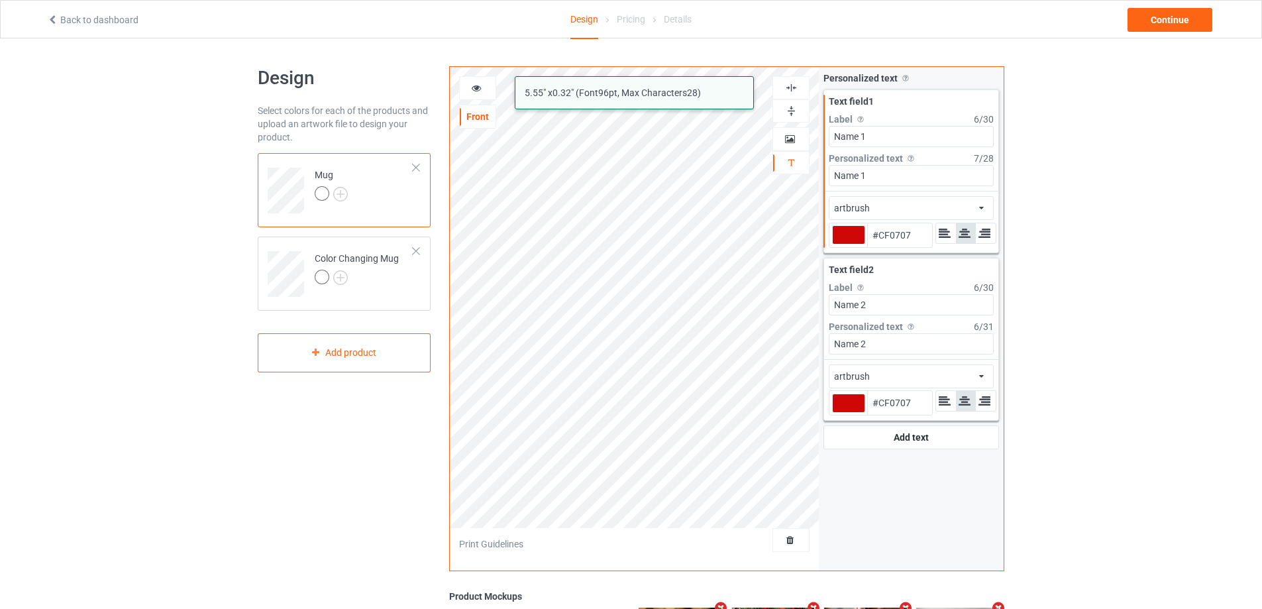
type input "#cf0707"
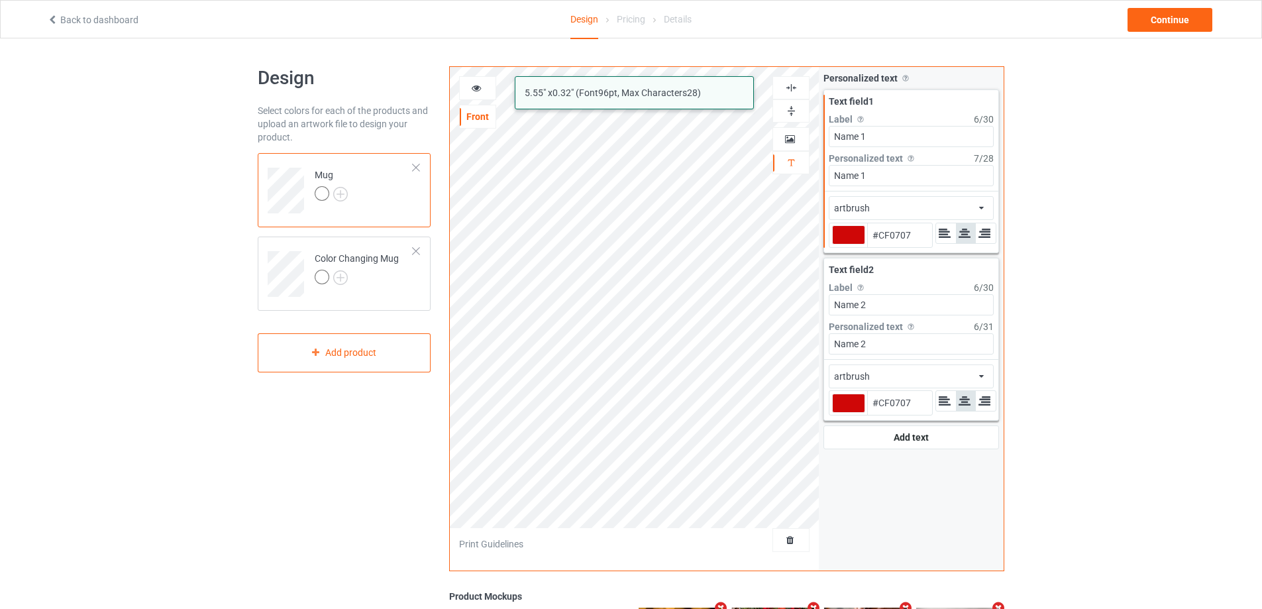
type input "#cf0707"
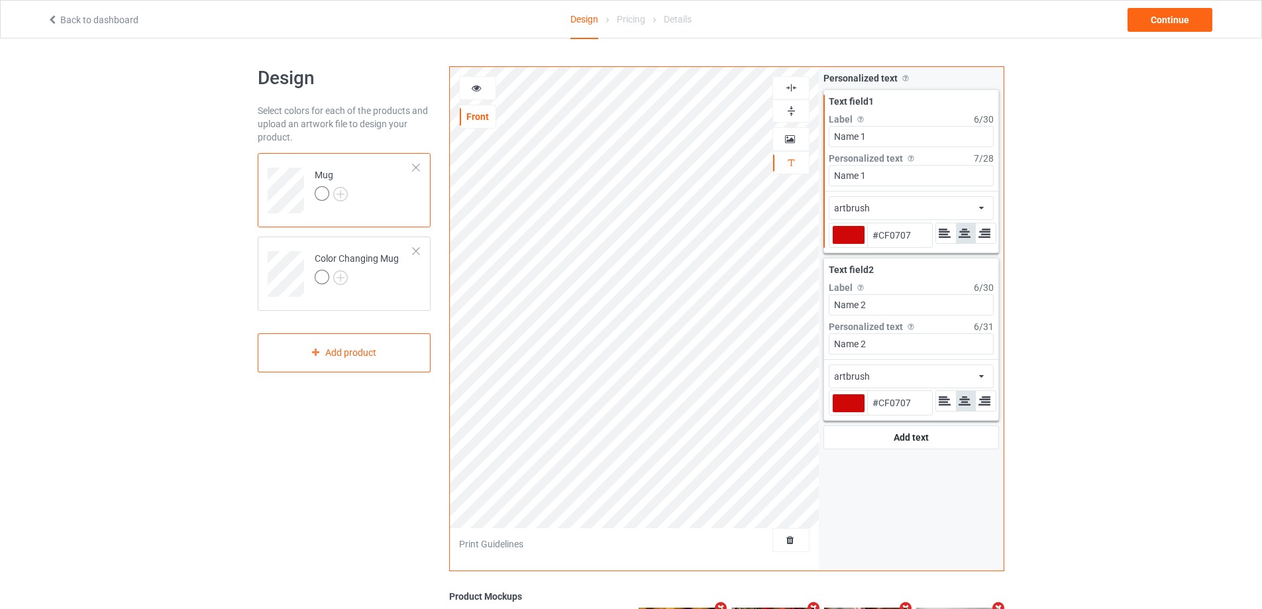
type input "#cf0707"
click at [473, 89] on icon at bounding box center [476, 85] width 11 height 9
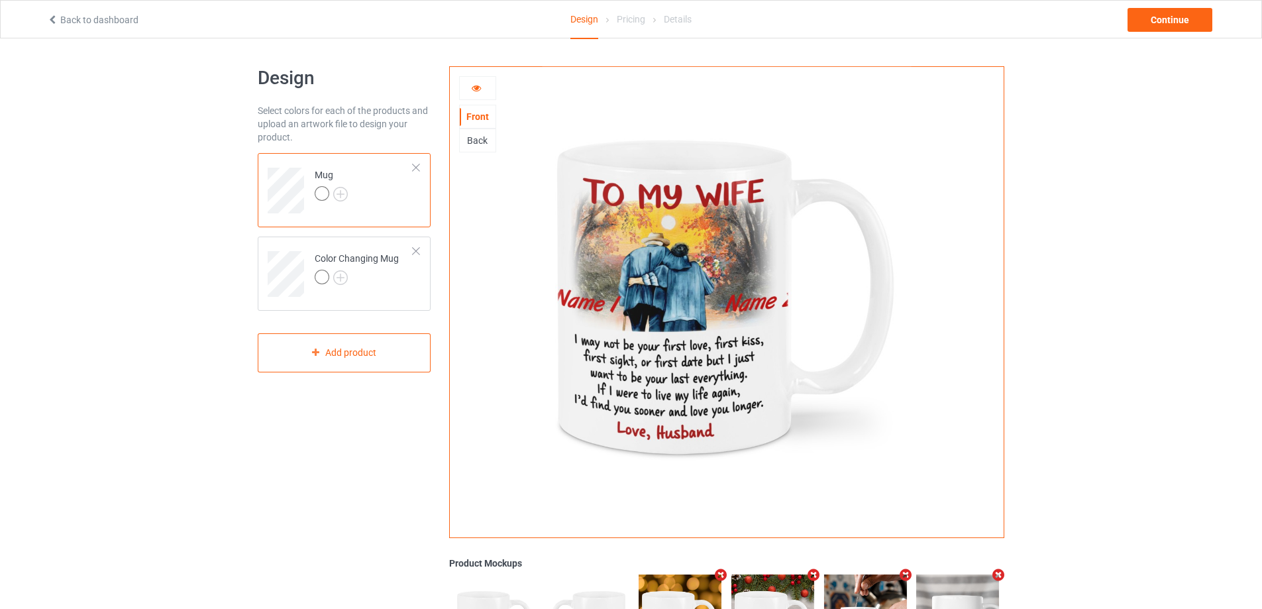
click at [474, 91] on icon at bounding box center [476, 85] width 11 height 9
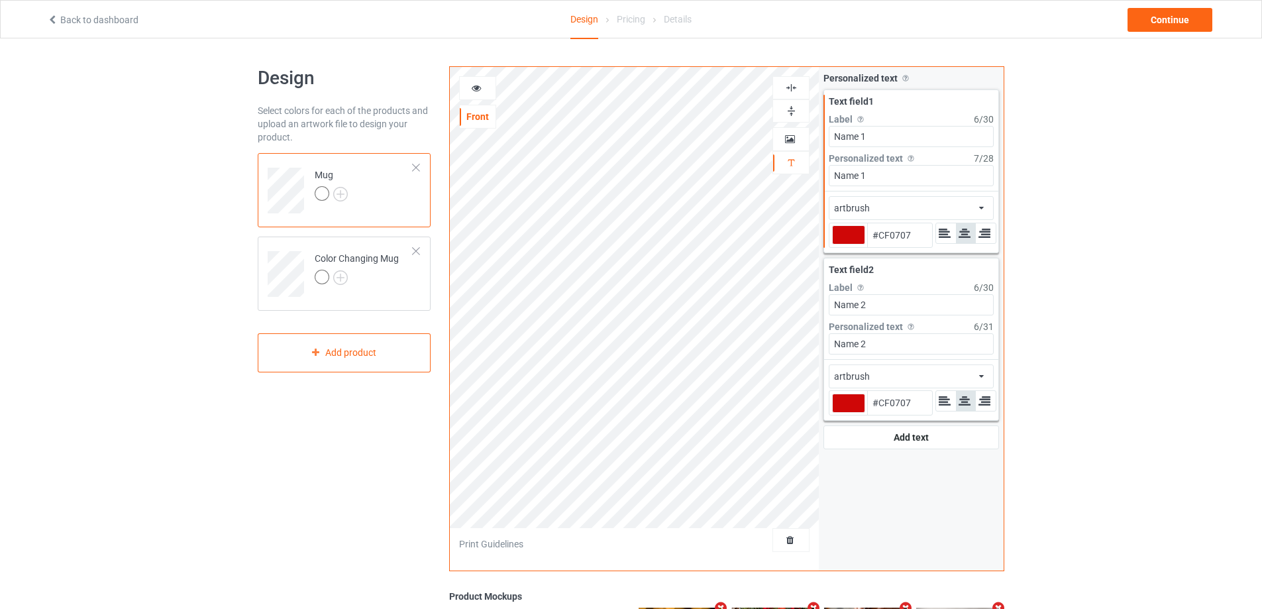
type input "#cf0707"
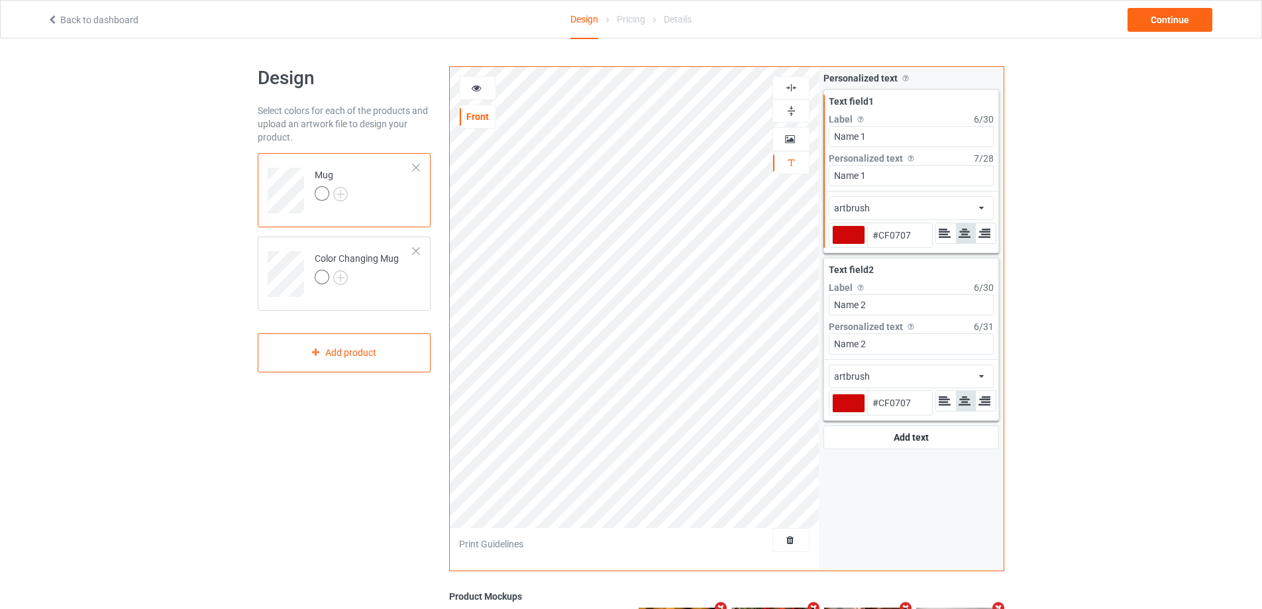
type input "#cf0707"
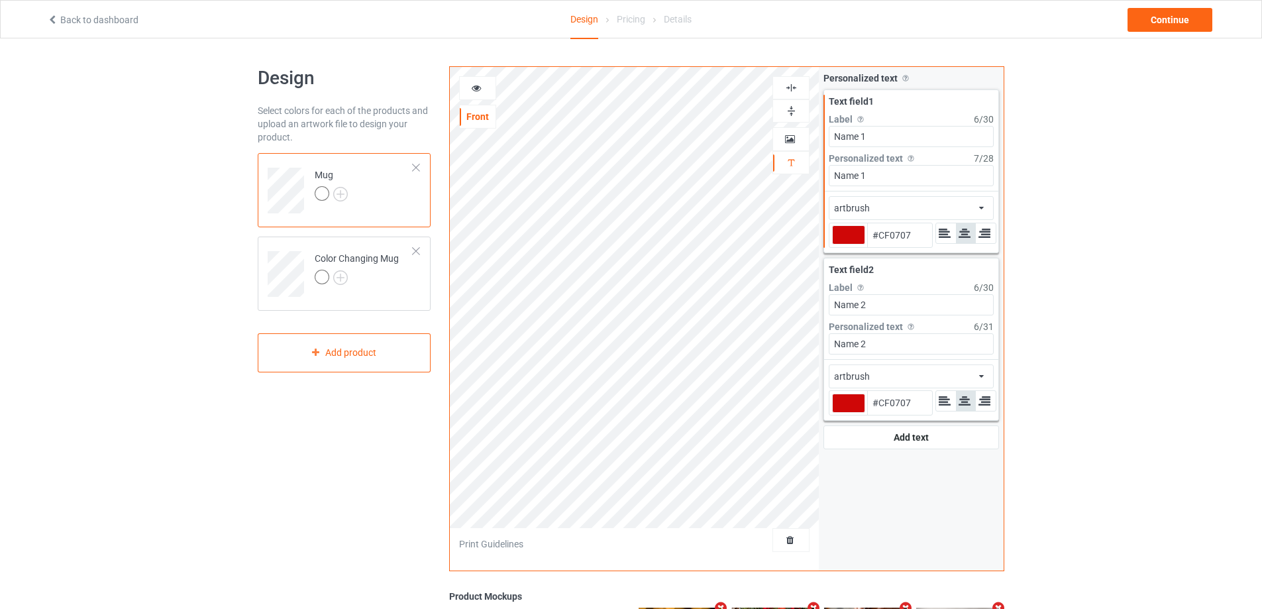
type input "#cf0707"
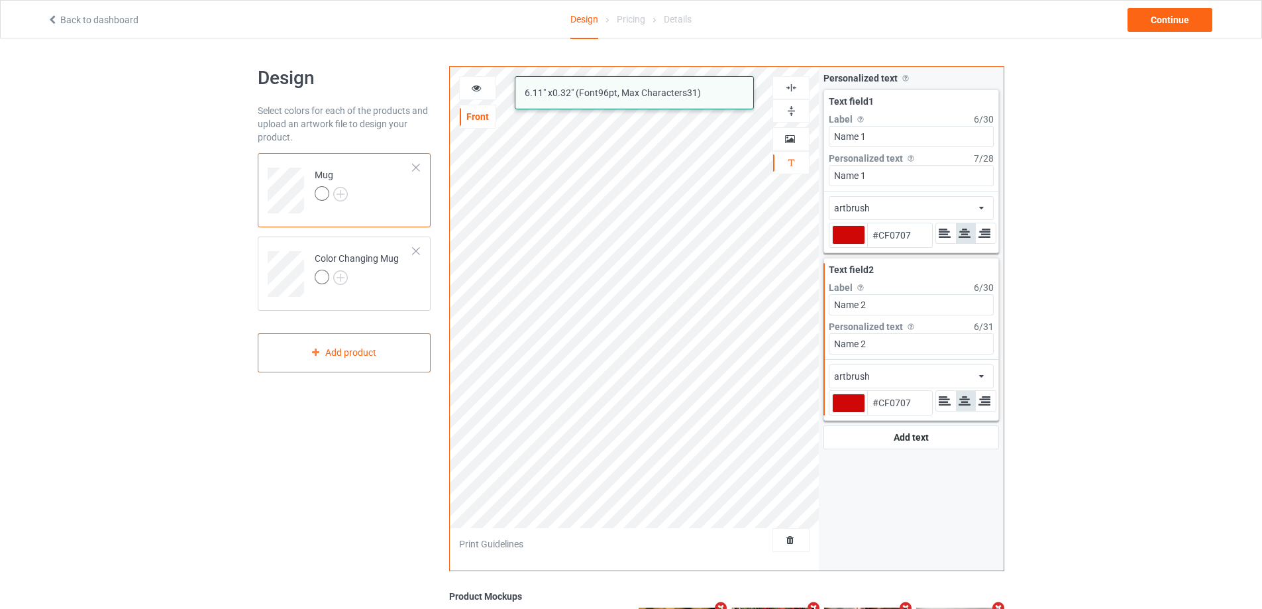
type input "#cf0707"
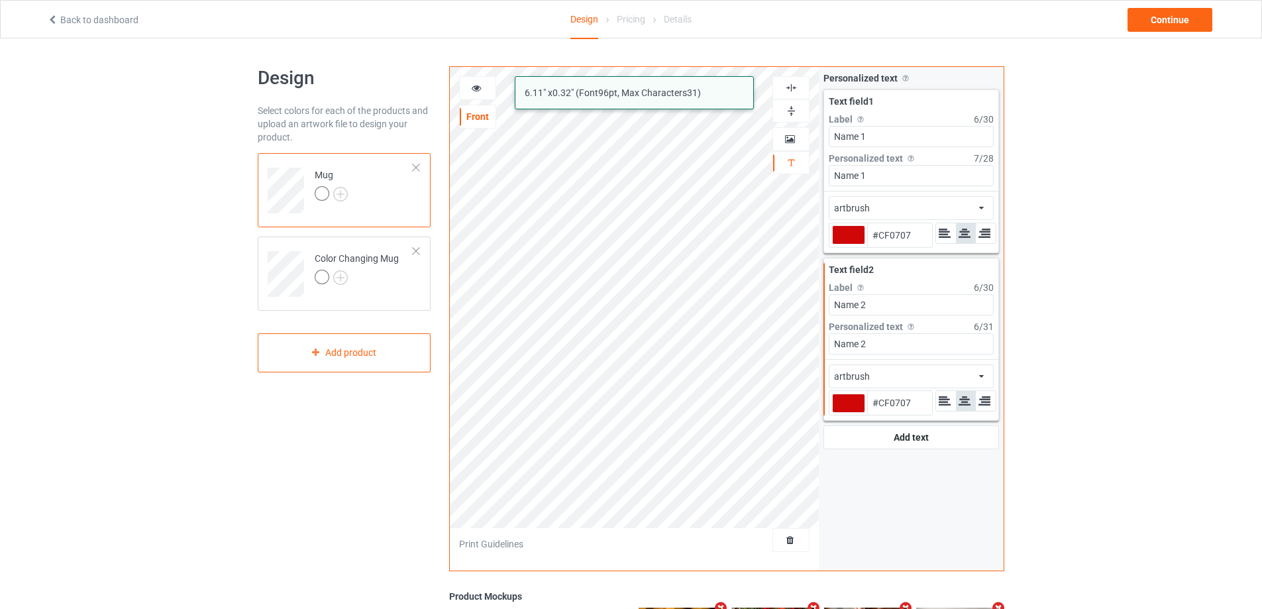
type input "#cf0707"
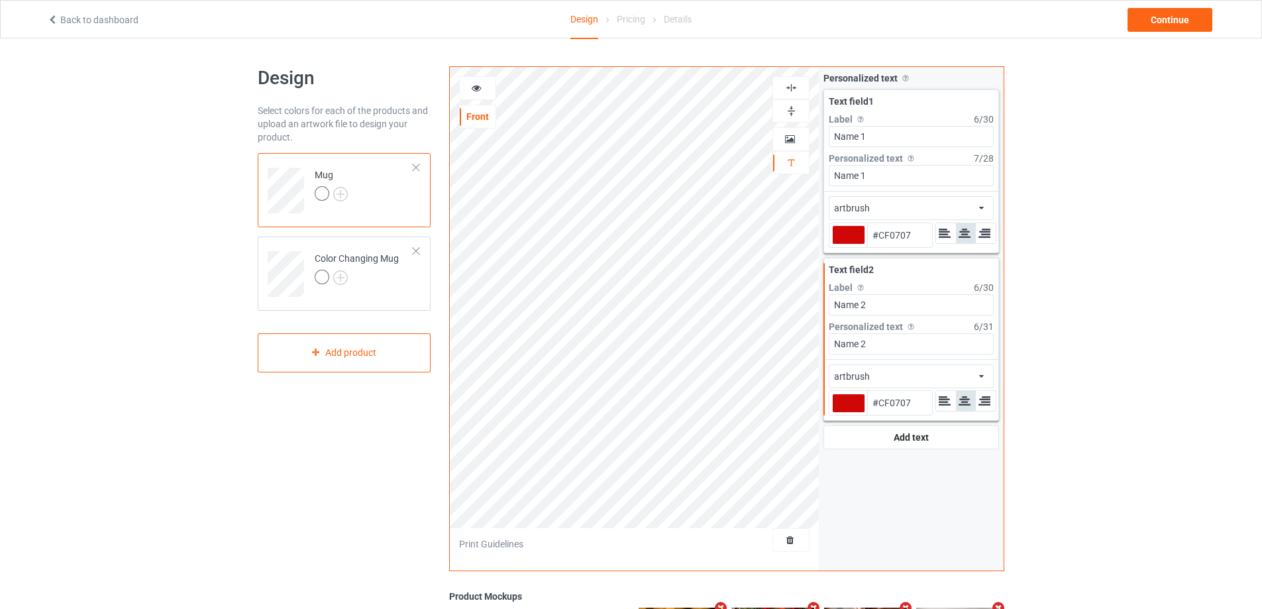
type input "#cf0707"
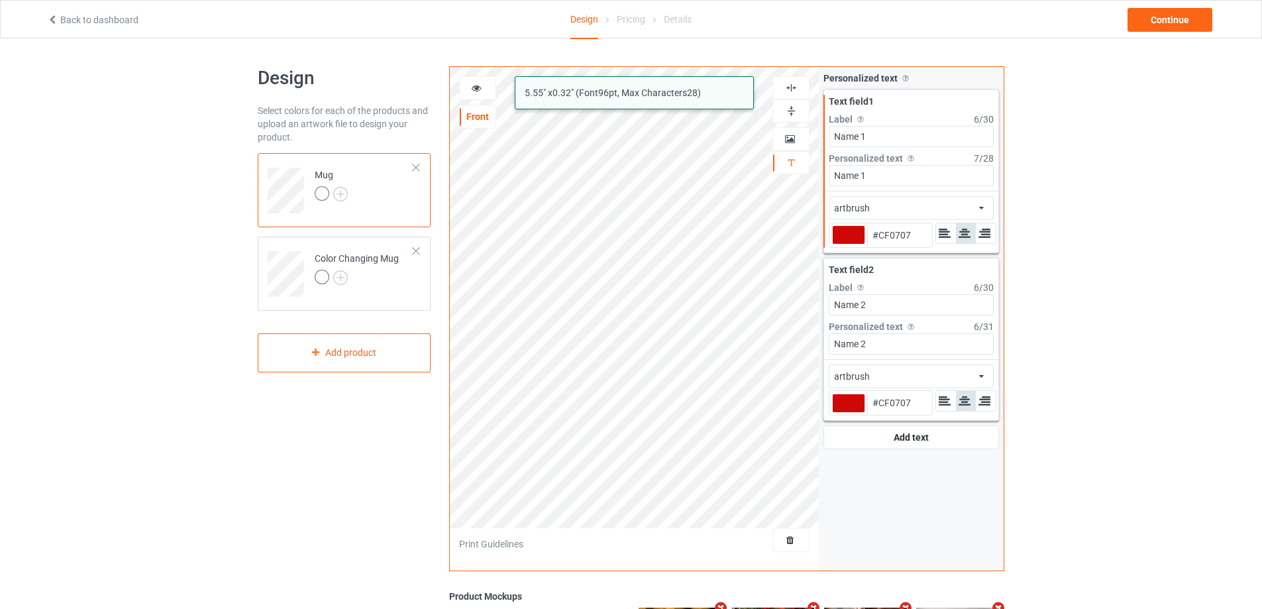
type input "#cf0707"
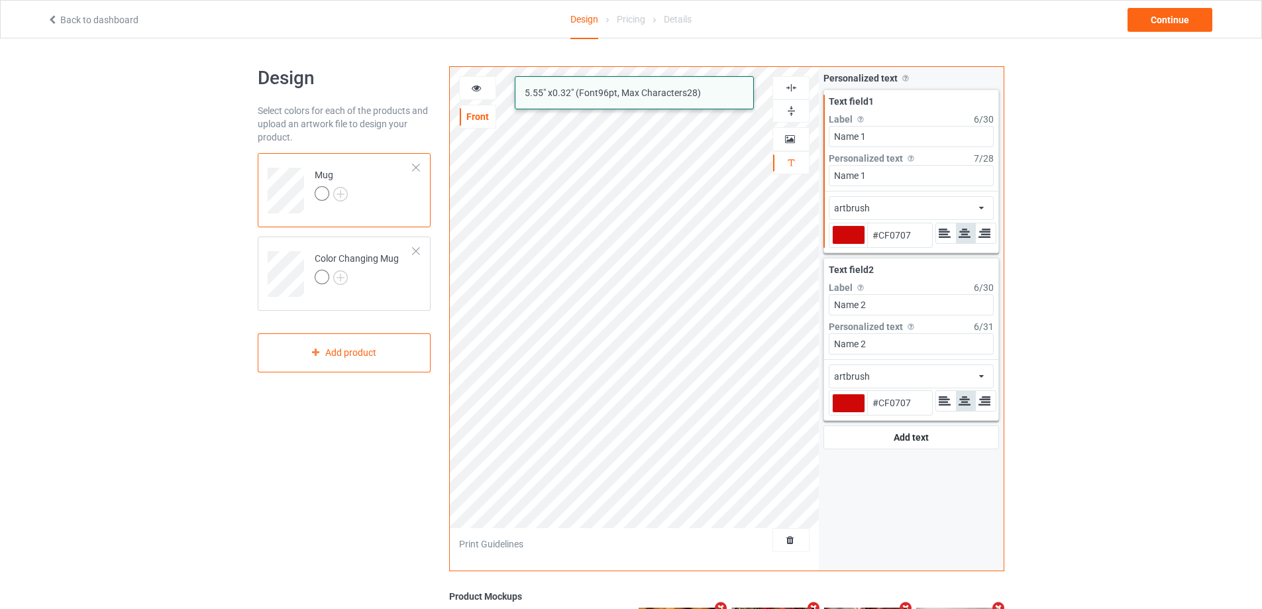
type input "#cf0707"
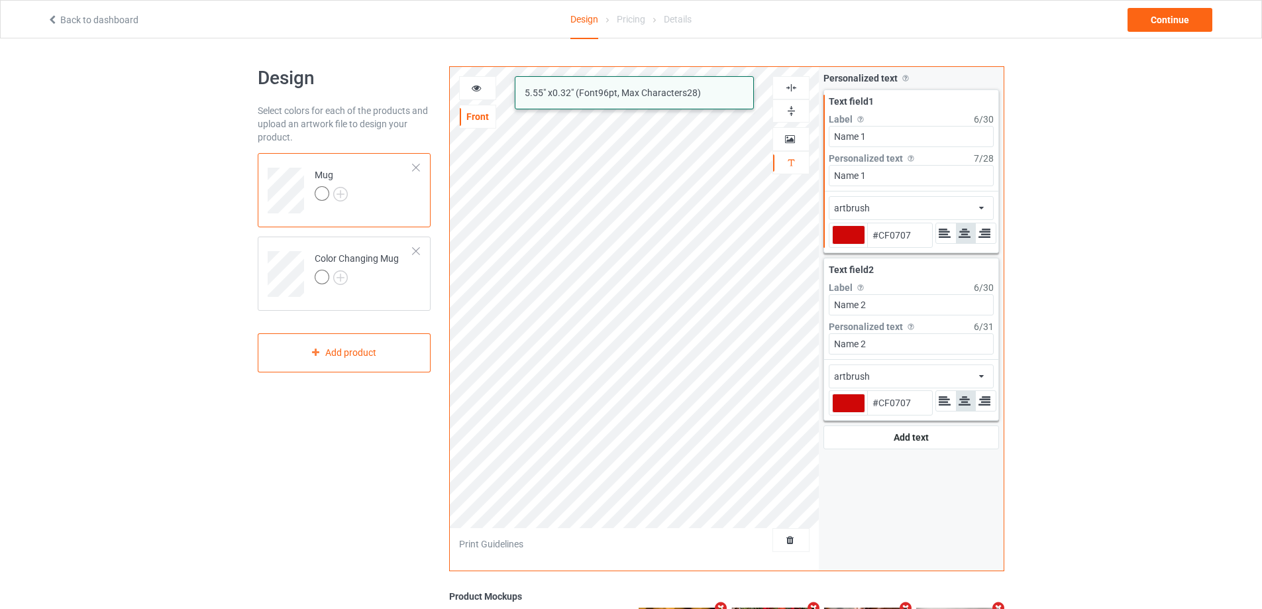
type input "#cf0707"
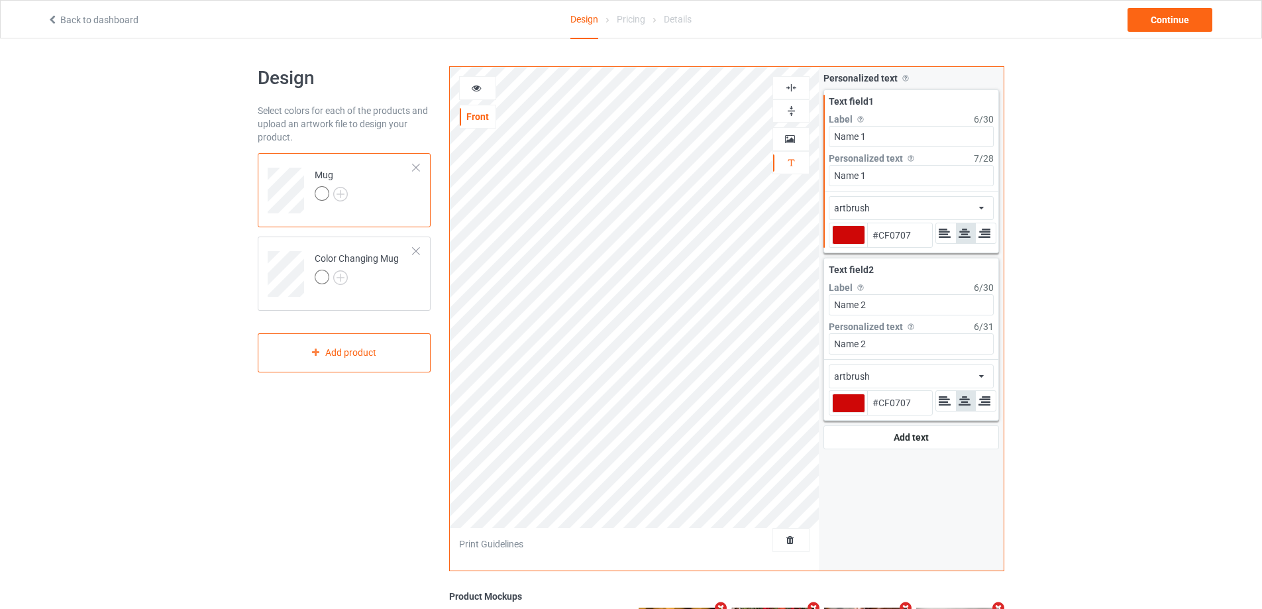
type input "#cf0707"
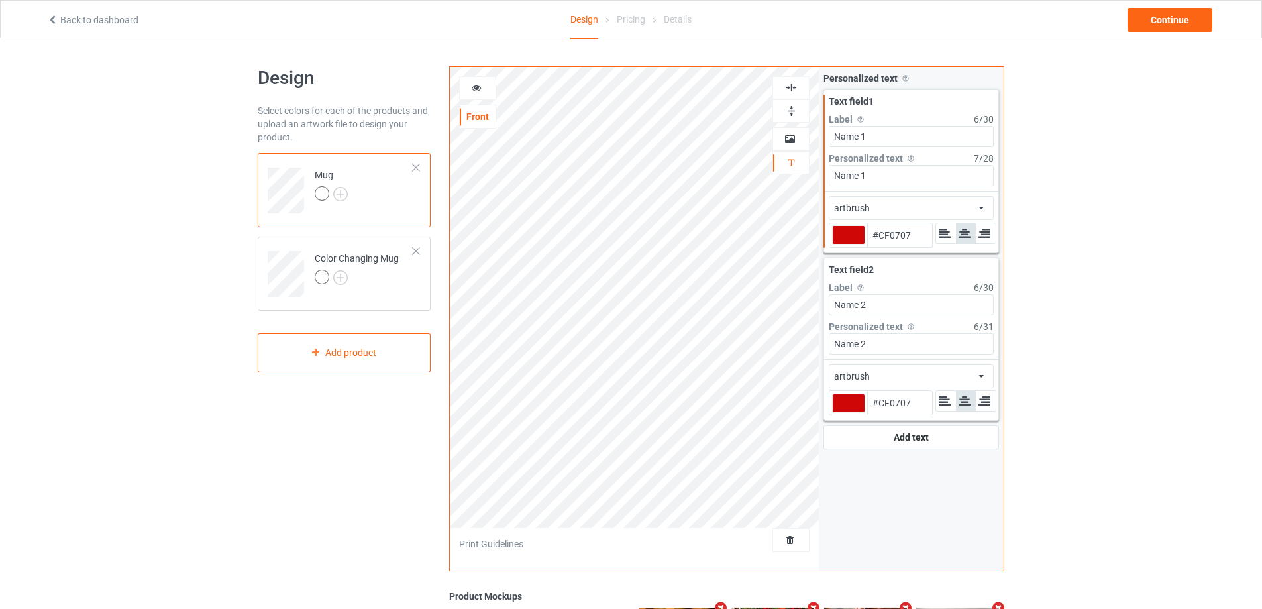
type input "#cf0707"
click at [473, 87] on icon at bounding box center [476, 85] width 11 height 9
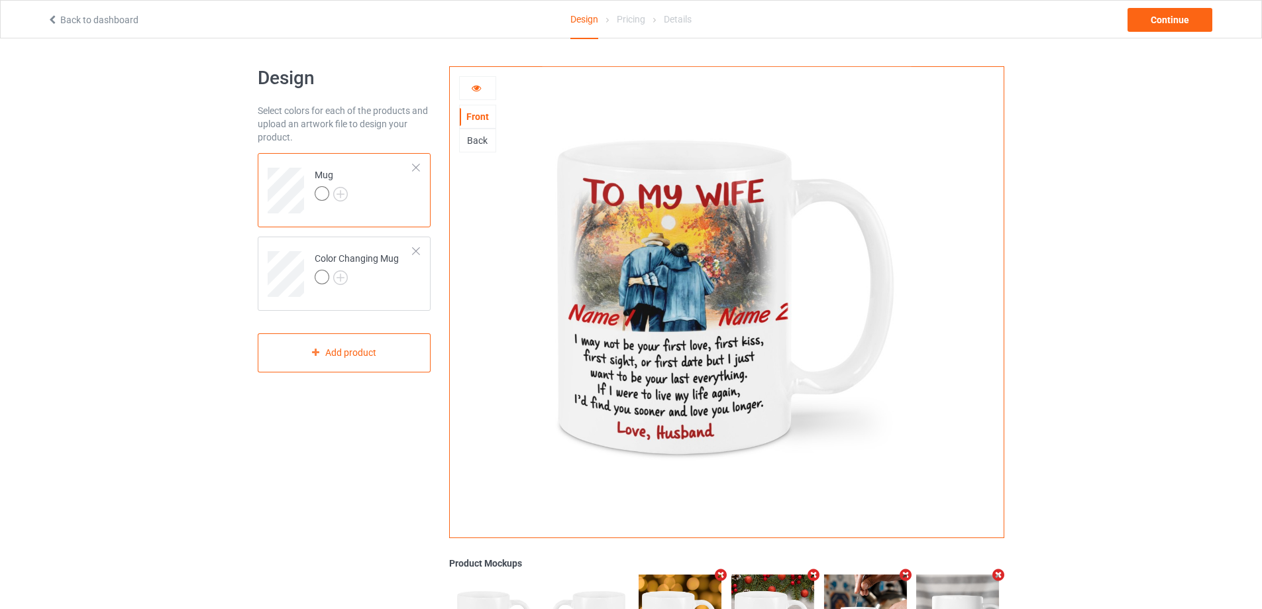
click at [480, 89] on icon at bounding box center [476, 85] width 11 height 9
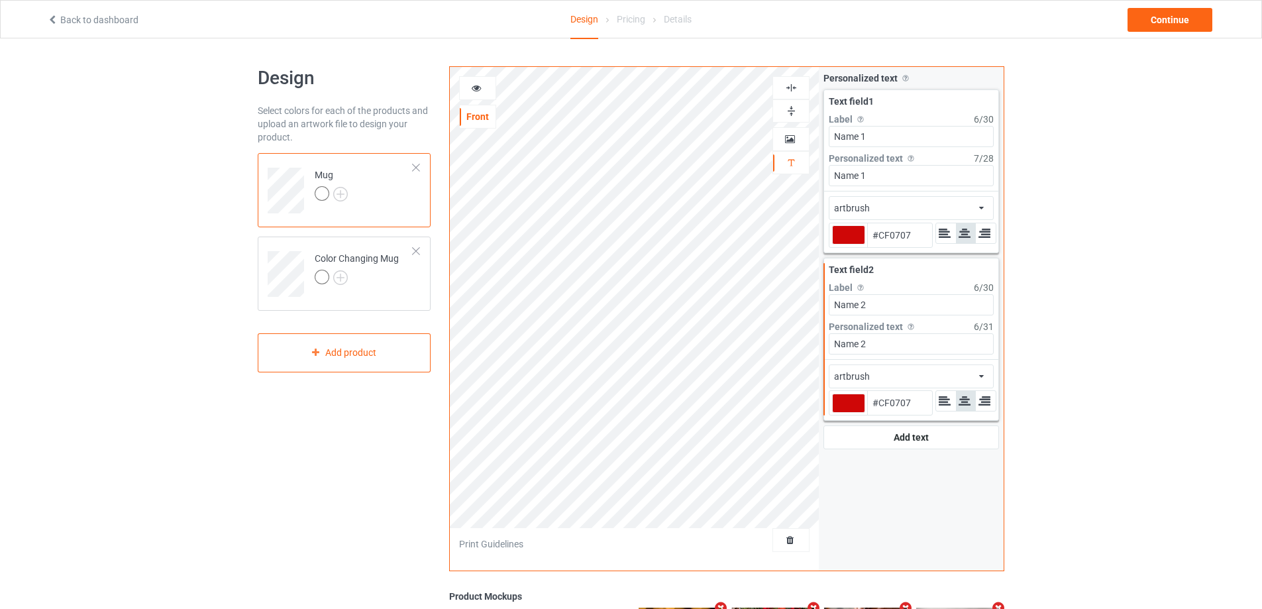
click at [477, 93] on div at bounding box center [478, 87] width 36 height 13
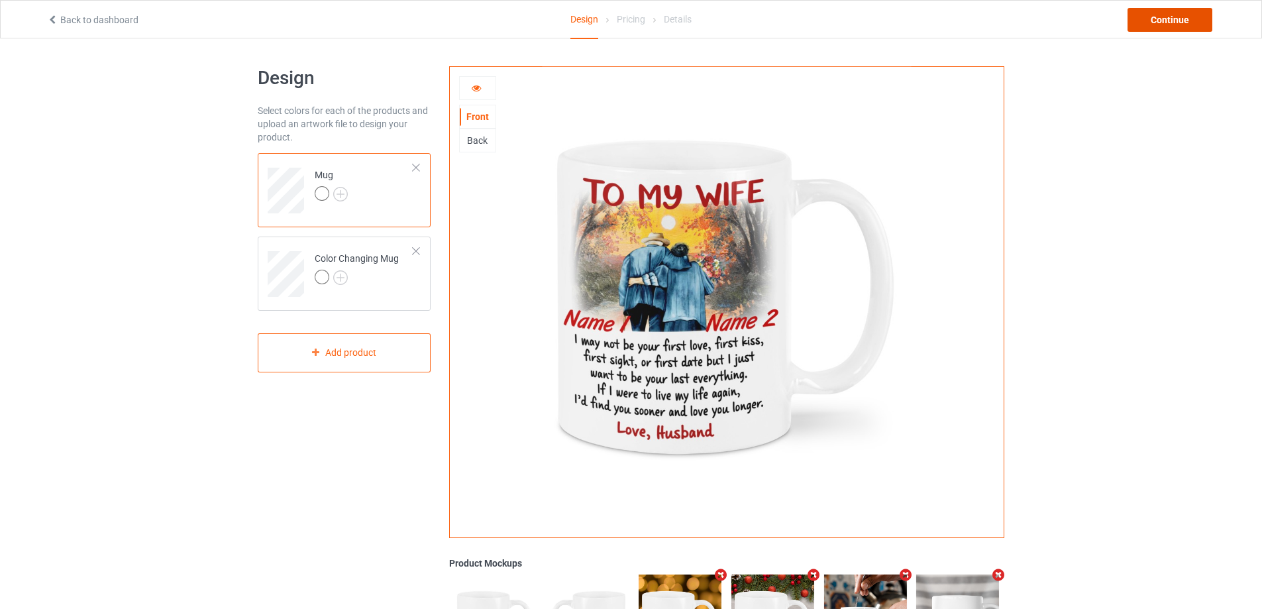
click at [1189, 22] on div "Continue" at bounding box center [1169, 20] width 85 height 24
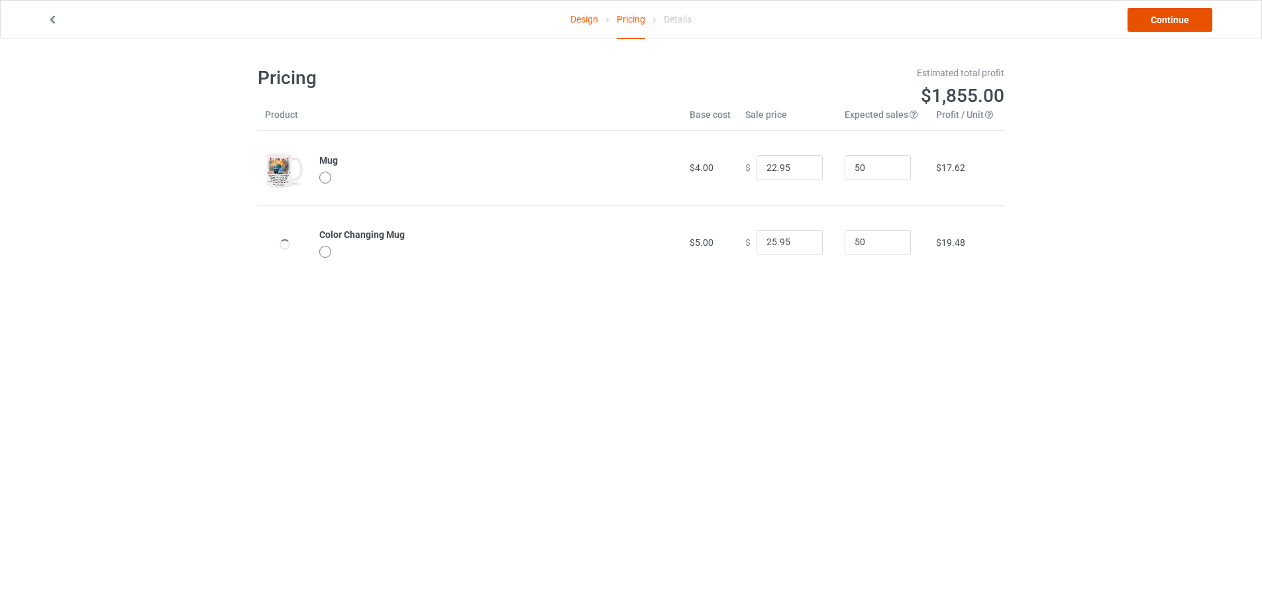
click at [1189, 22] on link "Continue" at bounding box center [1169, 20] width 85 height 24
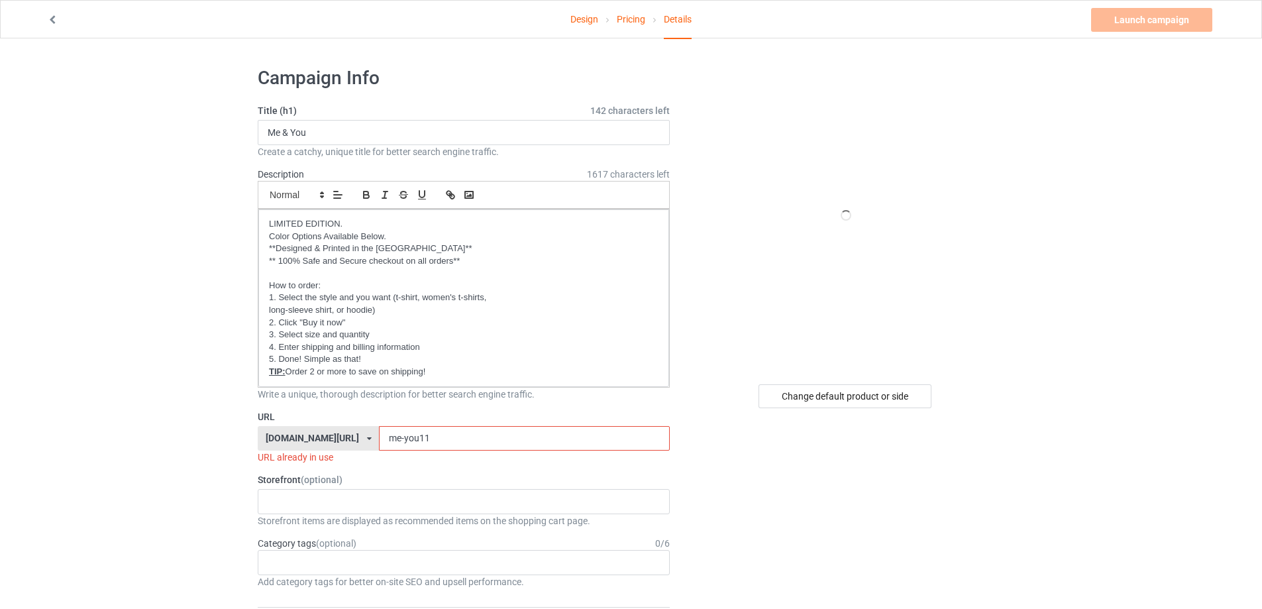
click at [430, 441] on input "me-you11" at bounding box center [524, 438] width 290 height 25
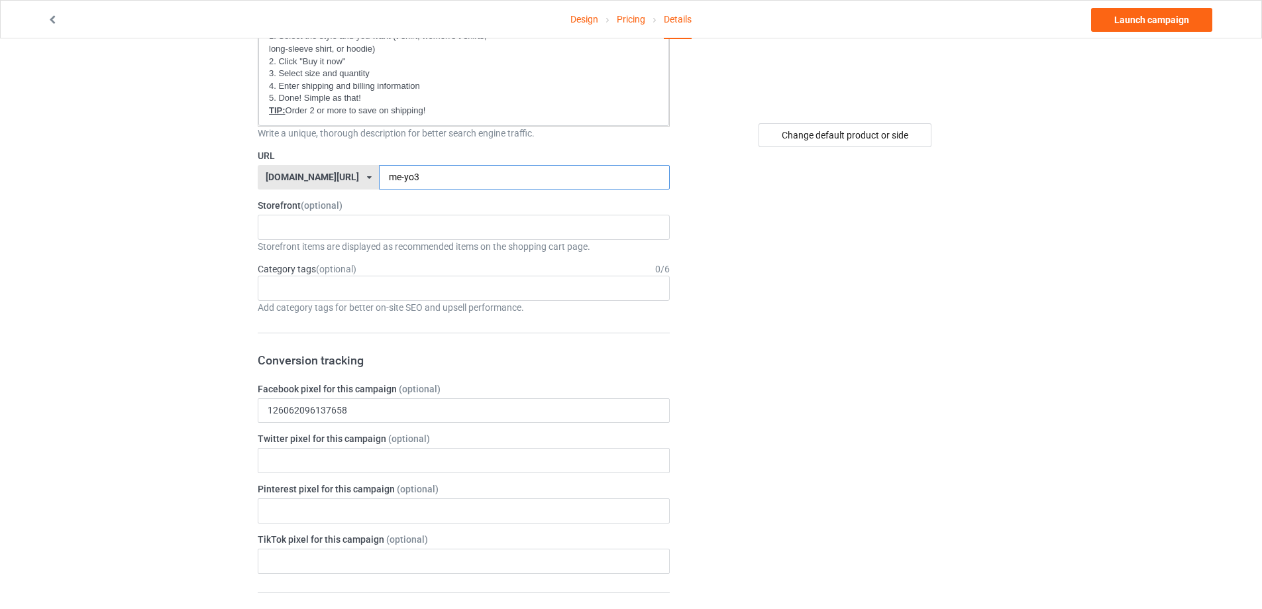
scroll to position [66, 0]
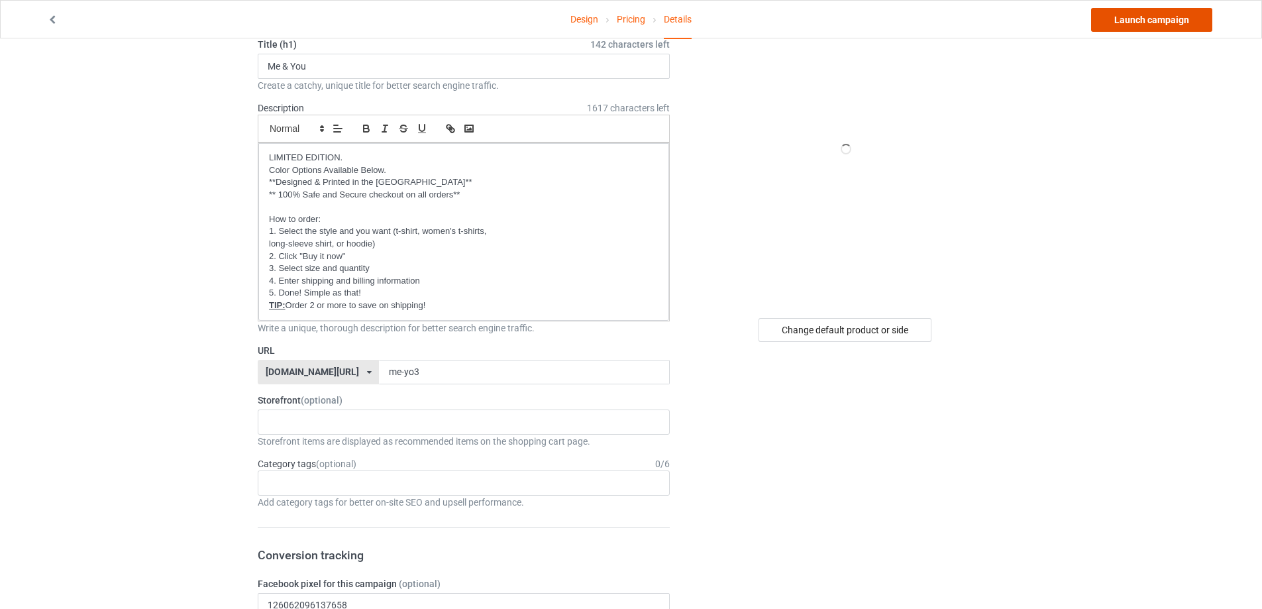
click at [1154, 25] on link "Launch campaign" at bounding box center [1151, 20] width 121 height 24
